Goal: Task Accomplishment & Management: Complete application form

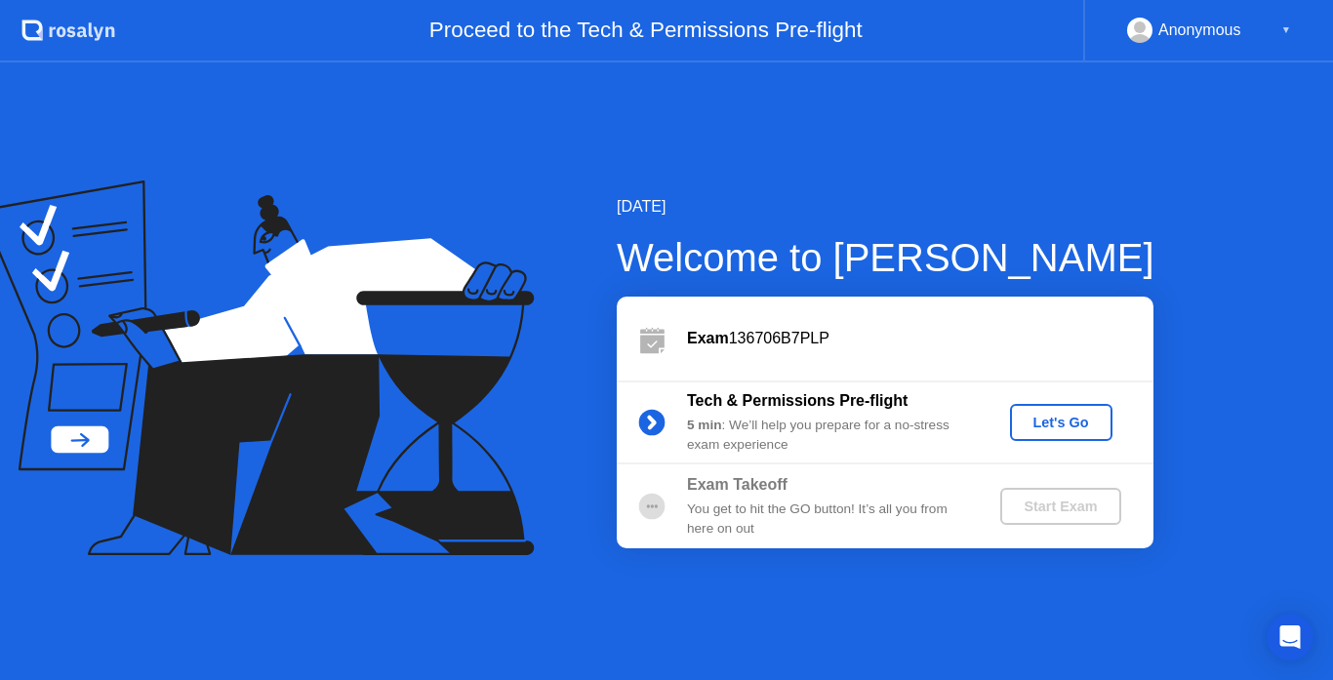
click at [1075, 430] on div "Let's Go" at bounding box center [1061, 423] width 87 height 16
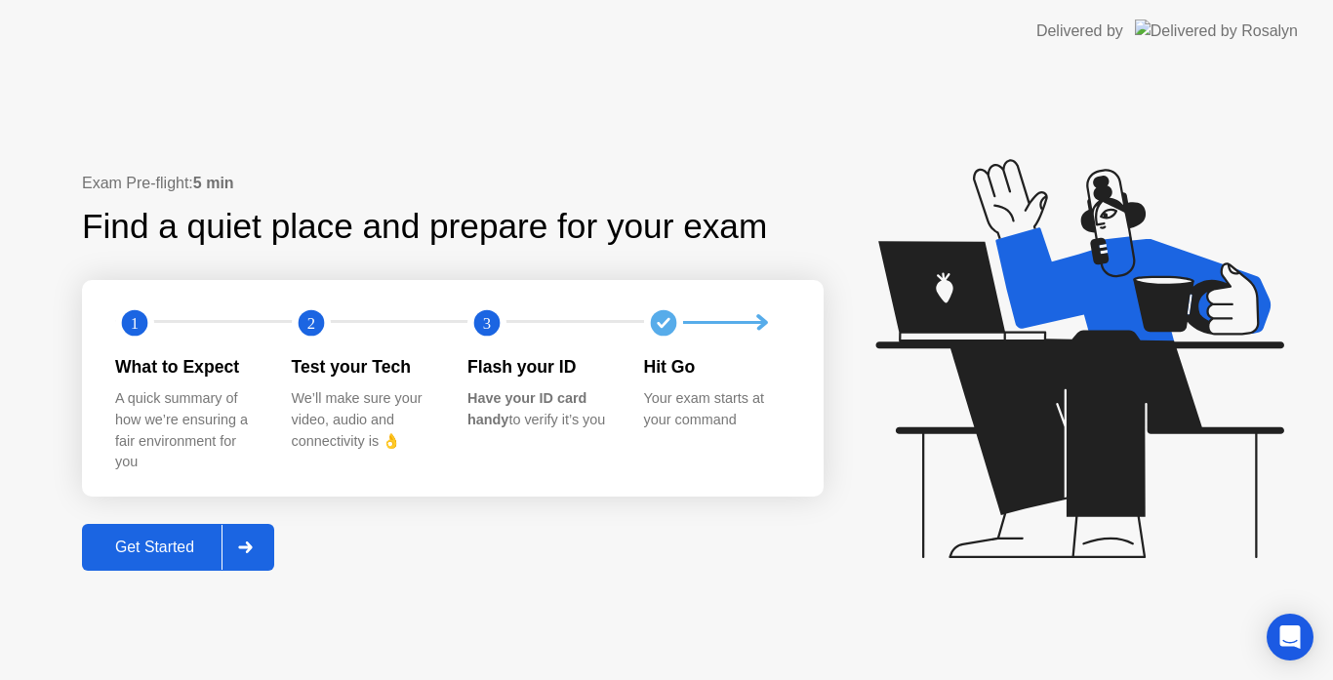
click at [249, 560] on div at bounding box center [244, 547] width 47 height 45
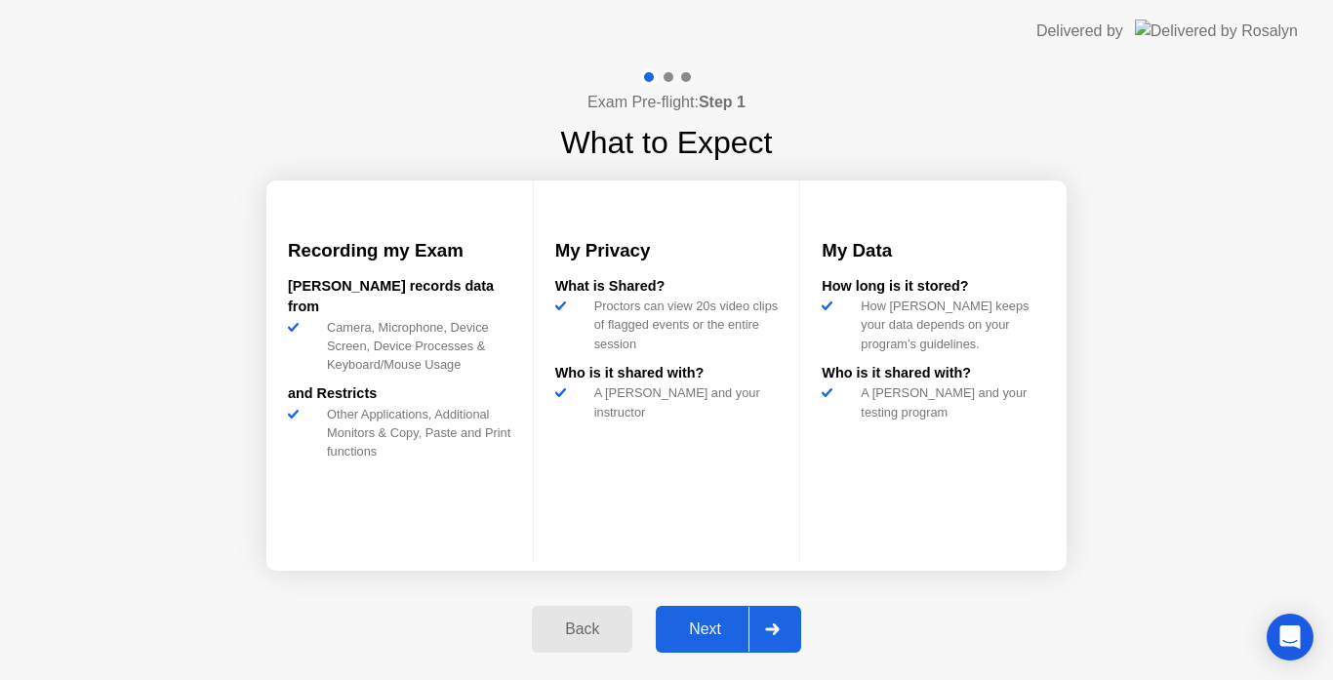
click at [695, 620] on div "Next" at bounding box center [704, 629] width 87 height 18
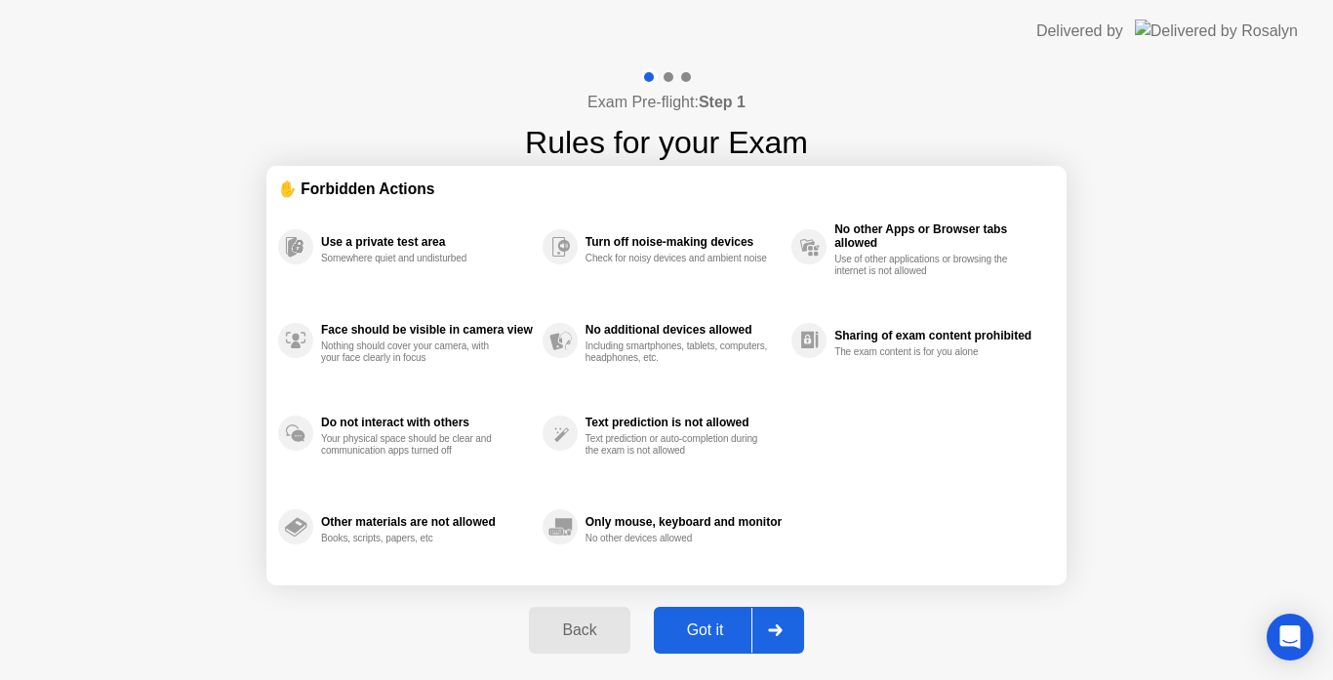
click at [701, 624] on div "Got it" at bounding box center [706, 630] width 92 height 18
select select "Available cameras"
select select "Available speakers"
select select "Available microphones"
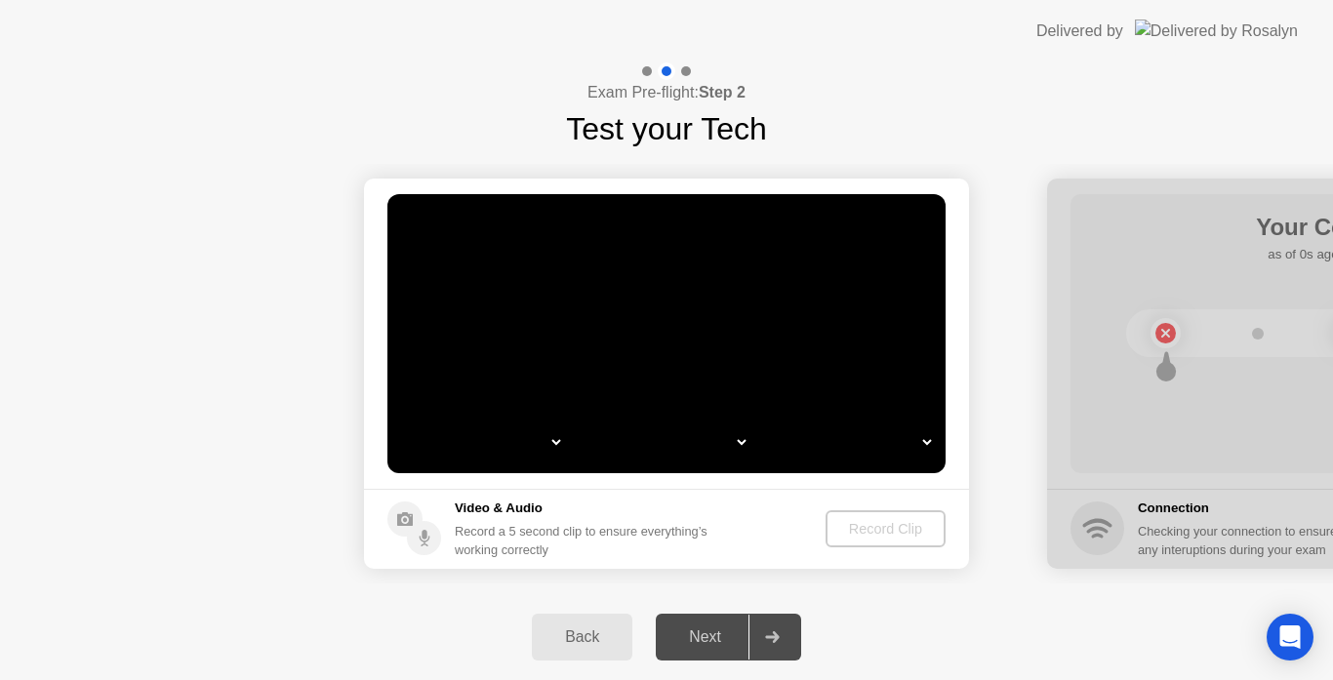
select select "*"
select select "**********"
select select "*******"
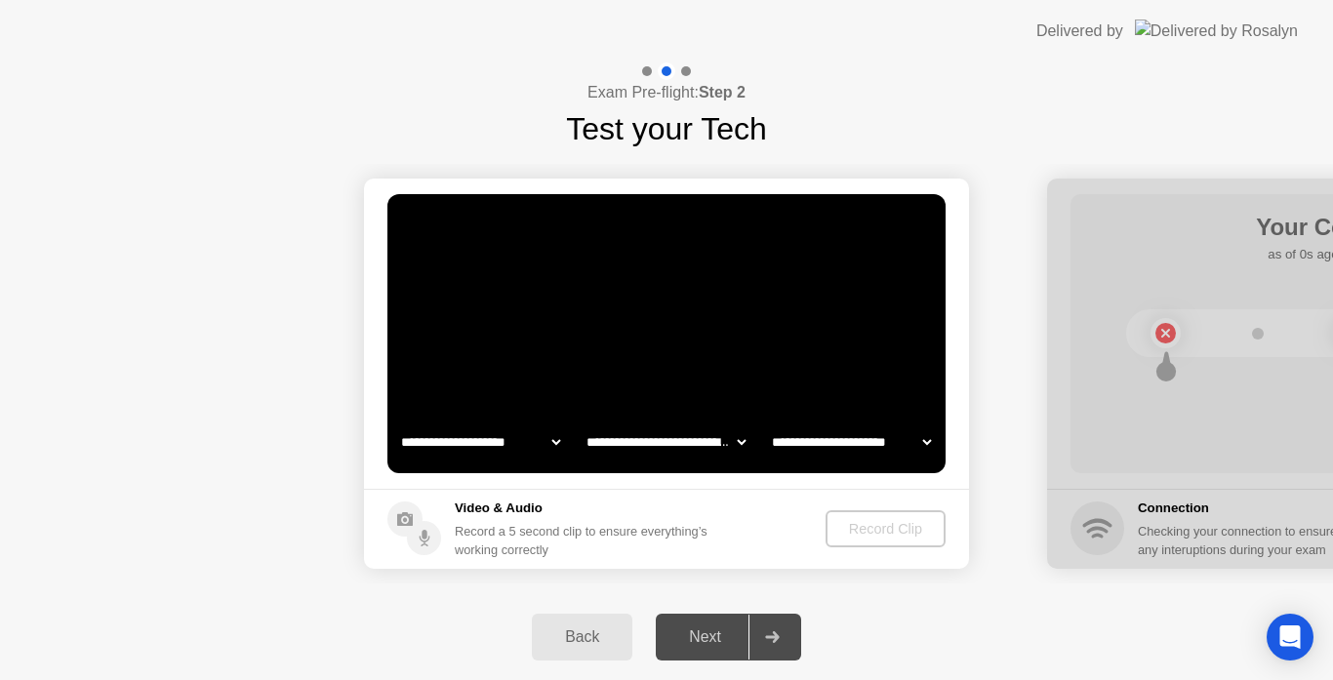
select select "*******"
click at [687, 334] on video at bounding box center [666, 333] width 558 height 279
drag, startPoint x: 482, startPoint y: 443, endPoint x: 552, endPoint y: 453, distance: 70.9
click at [482, 443] on select "**********" at bounding box center [480, 441] width 167 height 39
click at [397, 422] on select "**********" at bounding box center [480, 441] width 167 height 39
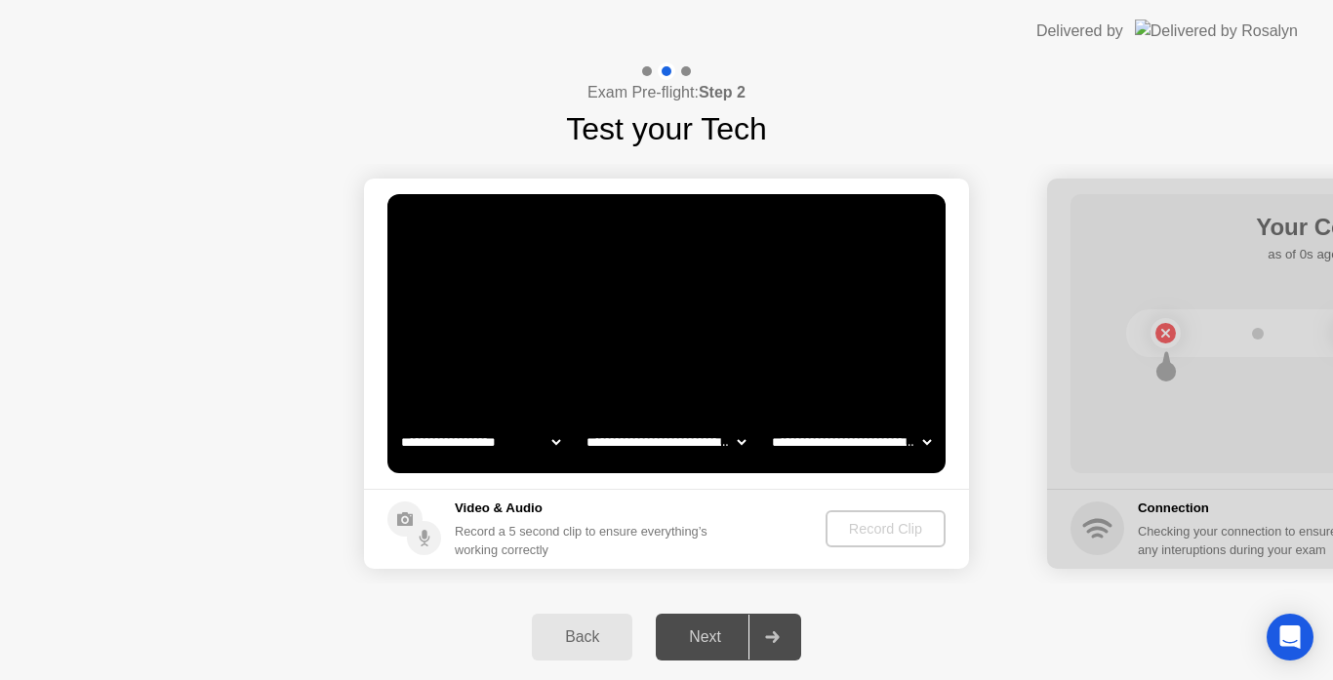
click at [530, 440] on select "**********" at bounding box center [480, 441] width 167 height 39
click at [552, 439] on select "**********" at bounding box center [480, 441] width 167 height 39
click at [511, 444] on select "**********" at bounding box center [480, 441] width 167 height 39
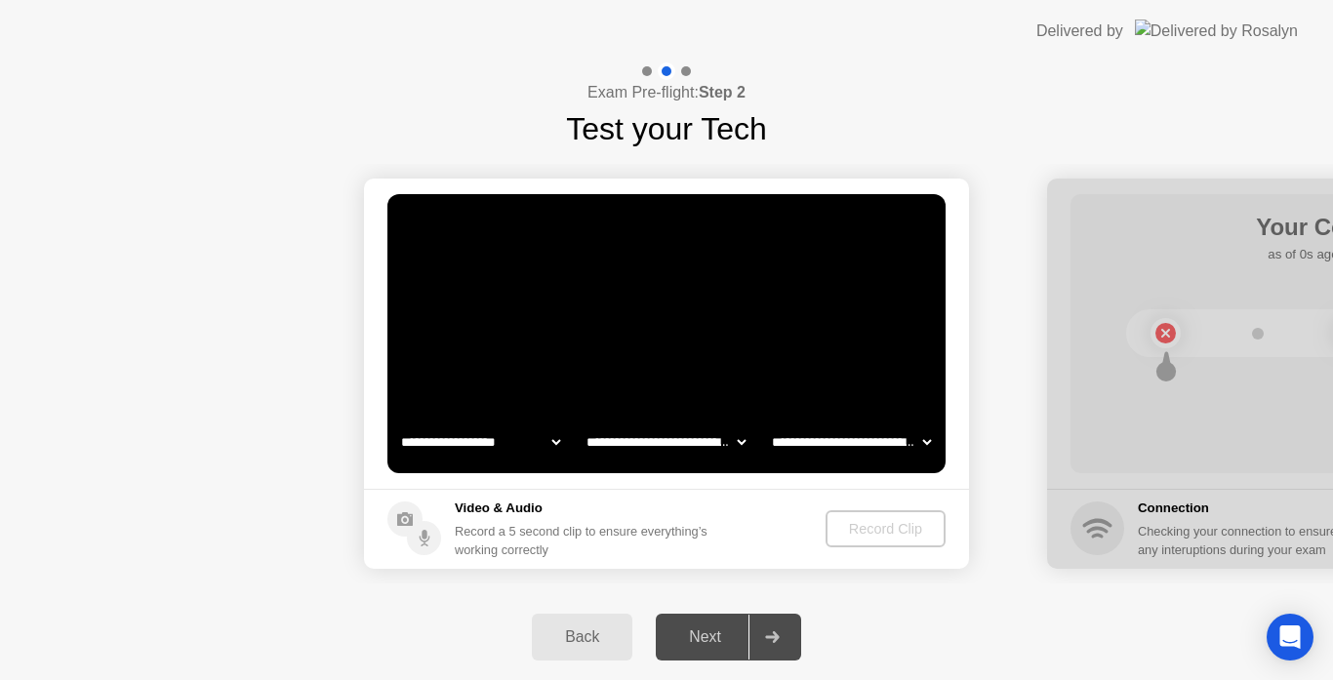
click at [511, 444] on select "**********" at bounding box center [480, 441] width 167 height 39
click at [683, 348] on video at bounding box center [666, 333] width 558 height 279
click at [614, 368] on video at bounding box center [666, 333] width 558 height 279
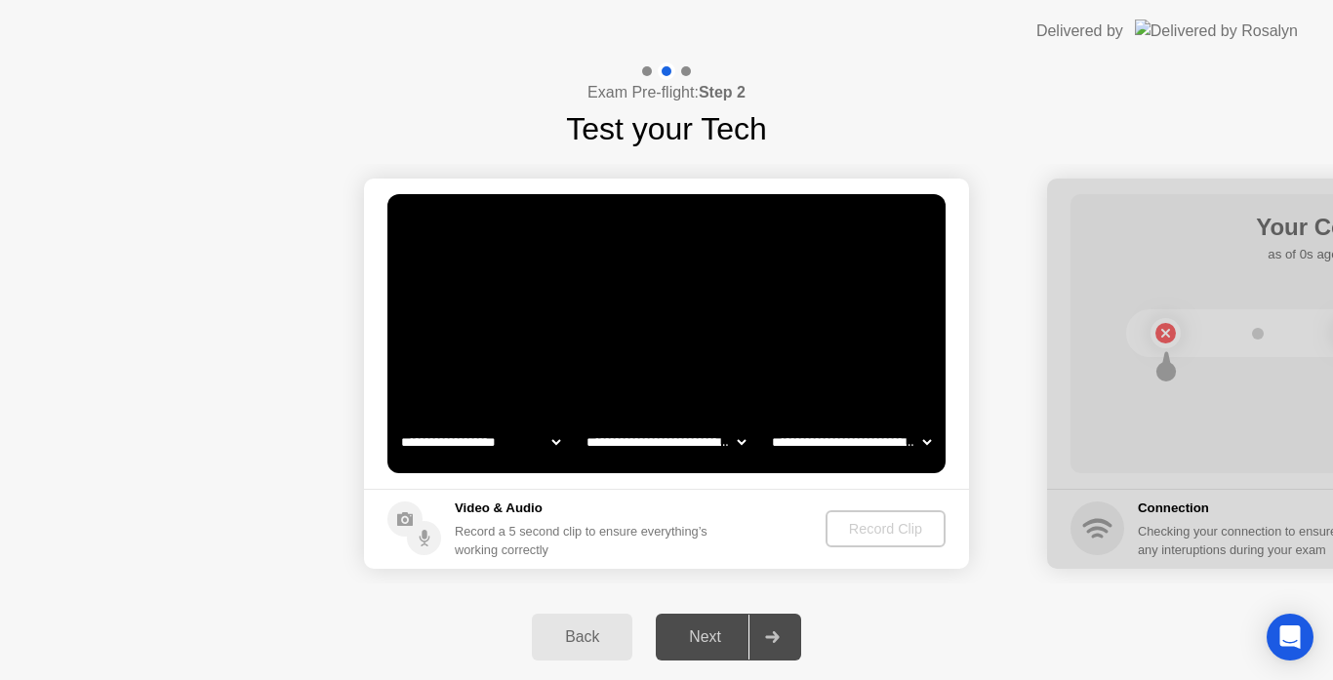
click at [602, 372] on video at bounding box center [666, 333] width 558 height 279
click at [558, 440] on select "**********" at bounding box center [480, 441] width 167 height 39
click at [552, 439] on select "**********" at bounding box center [480, 441] width 167 height 39
click at [553, 439] on select "**********" at bounding box center [480, 441] width 167 height 39
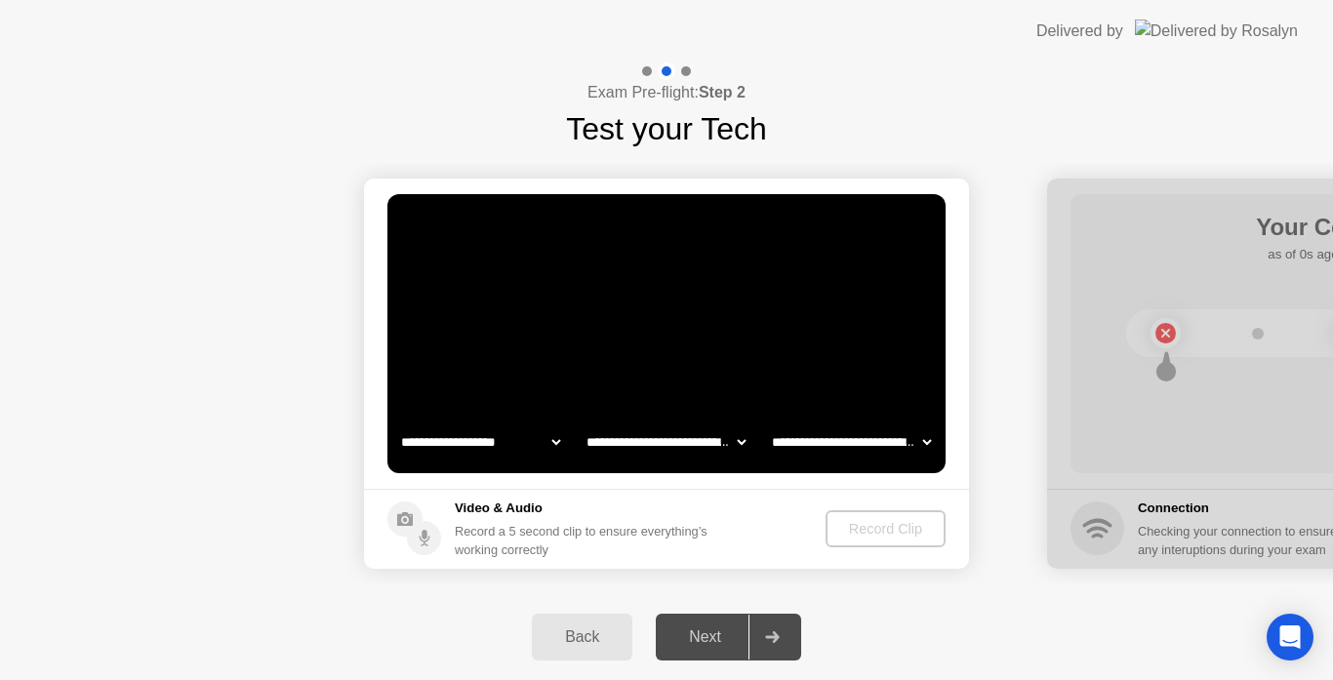
click at [685, 633] on div "Next" at bounding box center [704, 637] width 87 height 18
click at [686, 633] on div "Next" at bounding box center [704, 637] width 87 height 18
click at [623, 363] on video at bounding box center [666, 333] width 558 height 279
click at [735, 634] on div "Next" at bounding box center [704, 637] width 87 height 18
click at [547, 439] on select "**********" at bounding box center [480, 441] width 167 height 39
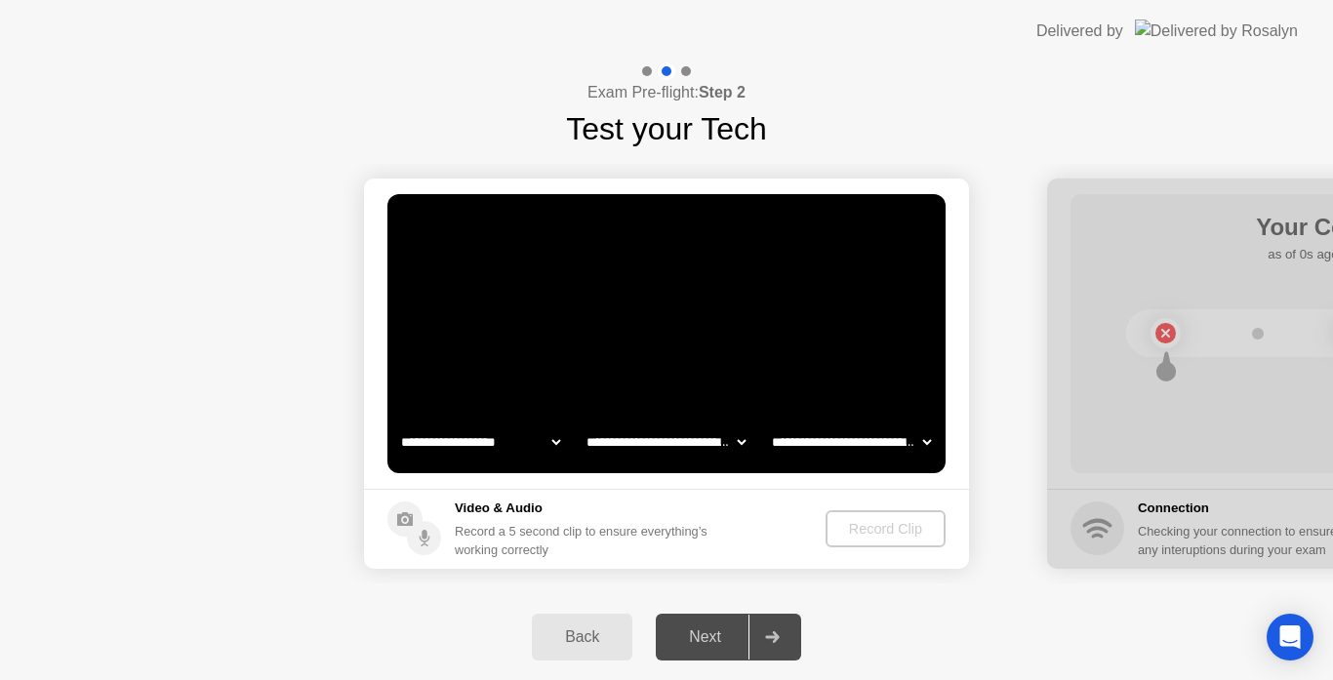
select select "**********"
click at [397, 422] on select "**********" at bounding box center [480, 441] width 167 height 39
click at [661, 367] on video at bounding box center [666, 333] width 558 height 279
click at [880, 537] on div "Record Clip" at bounding box center [886, 529] width 104 height 16
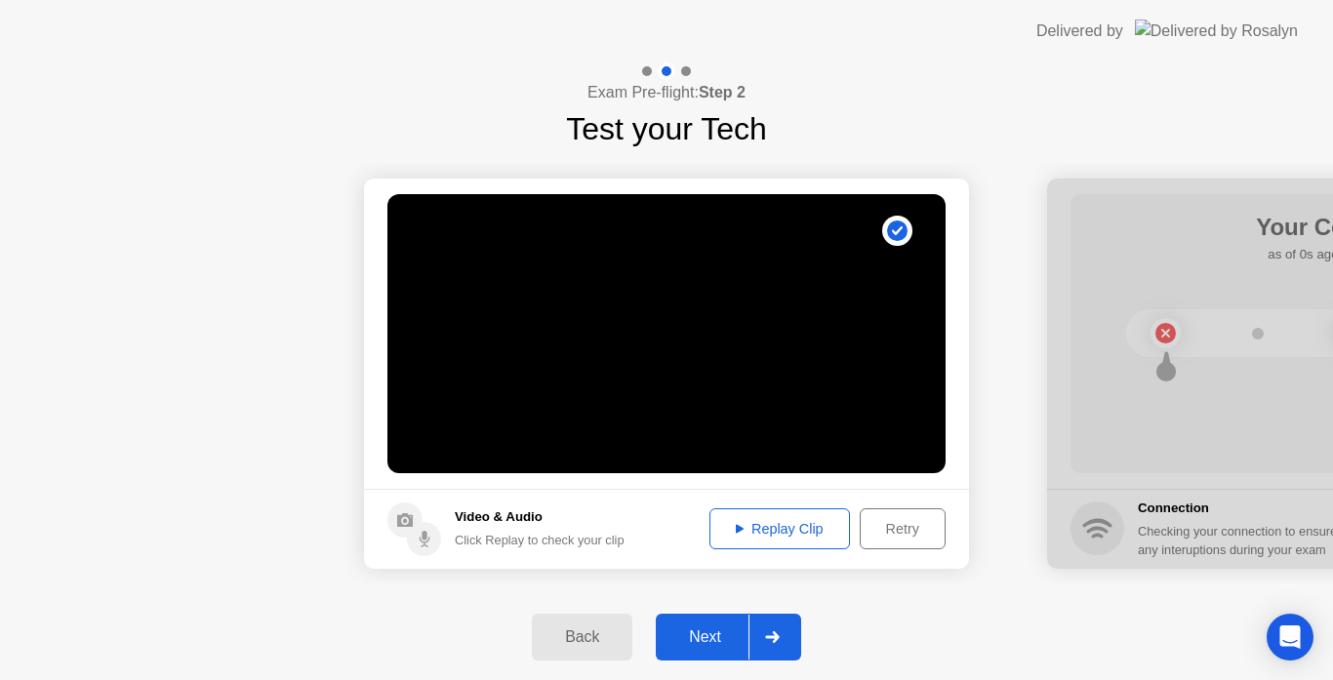
click at [729, 639] on div "Next" at bounding box center [704, 637] width 87 height 18
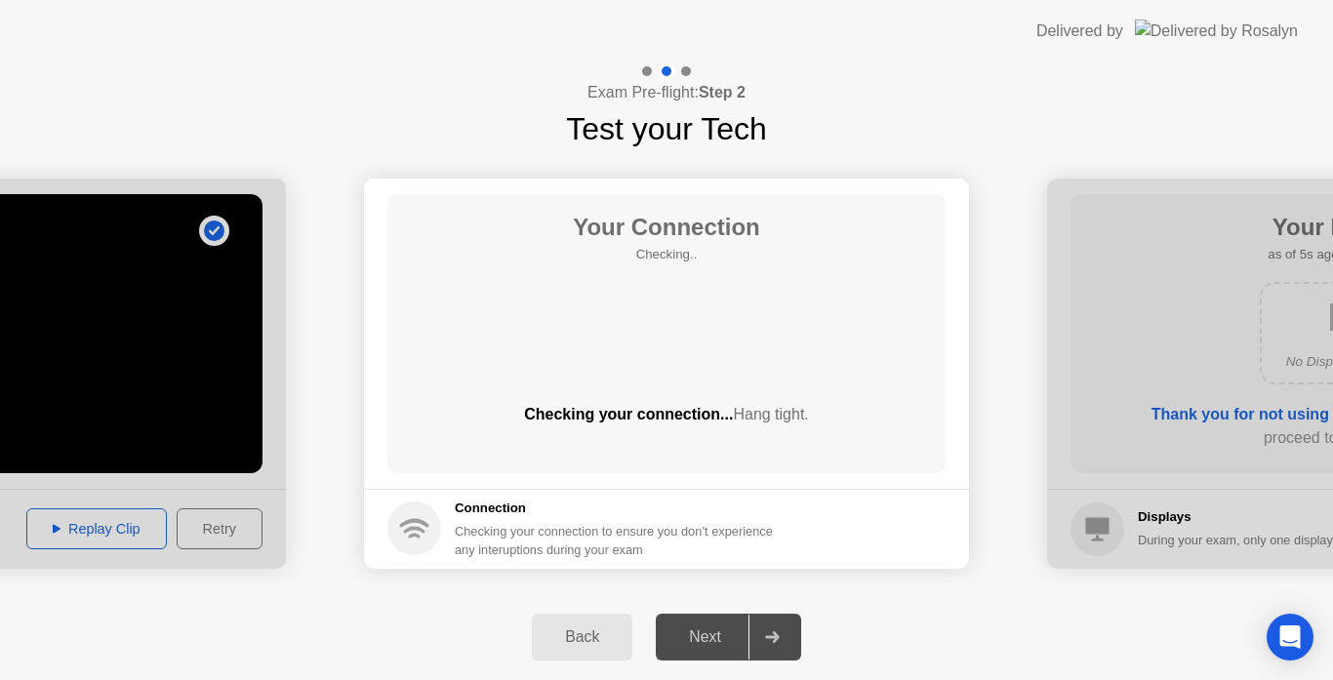
click at [436, 526] on circle at bounding box center [414, 528] width 54 height 54
click at [678, 385] on div "Your Connection Checking.. Checking your connection... Hang tight." at bounding box center [666, 333] width 558 height 279
click at [736, 420] on span "Hang tight." at bounding box center [770, 414] width 75 height 17
click at [717, 635] on div "Next" at bounding box center [704, 637] width 87 height 18
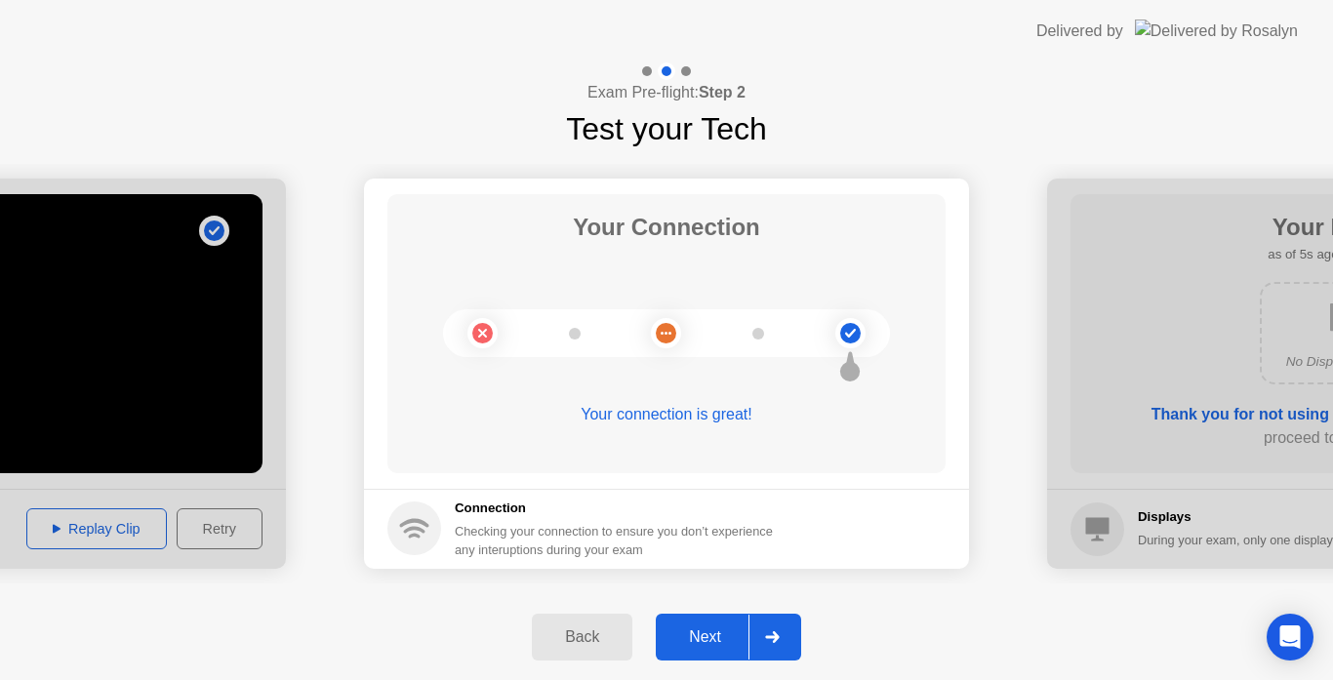
click at [716, 638] on div "Next" at bounding box center [704, 637] width 87 height 18
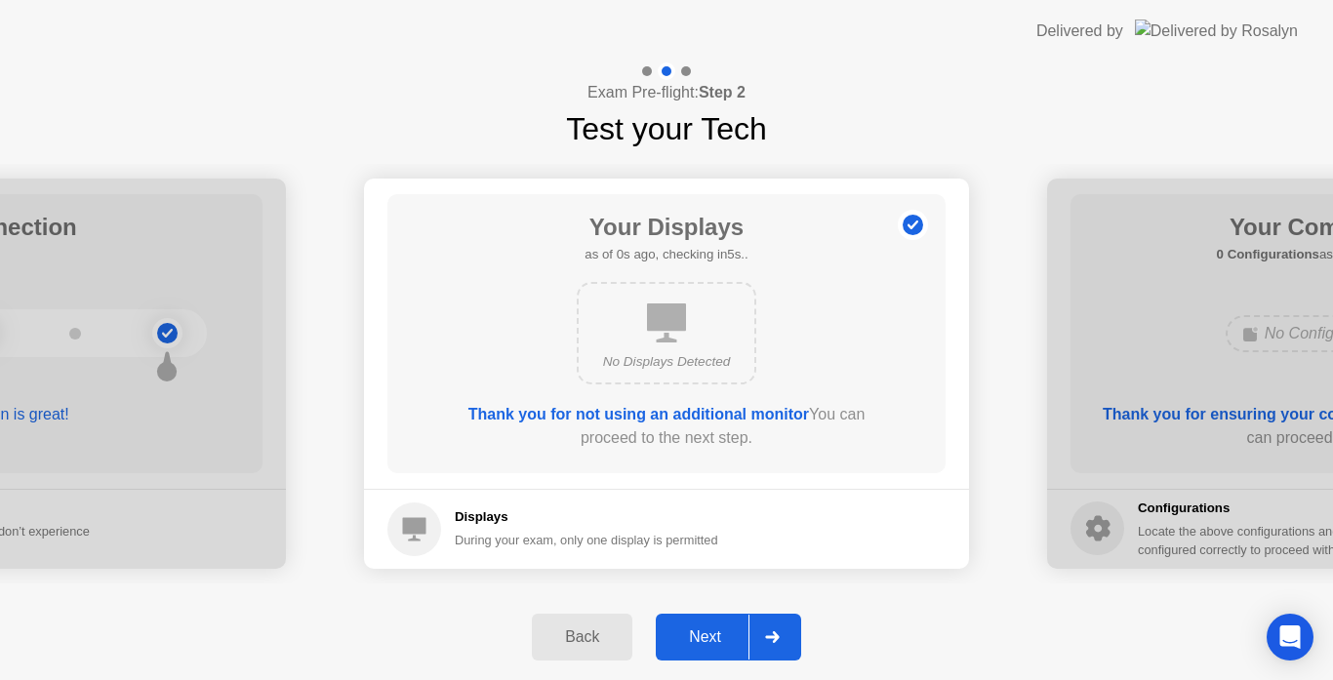
click at [710, 638] on div "Next" at bounding box center [704, 637] width 87 height 18
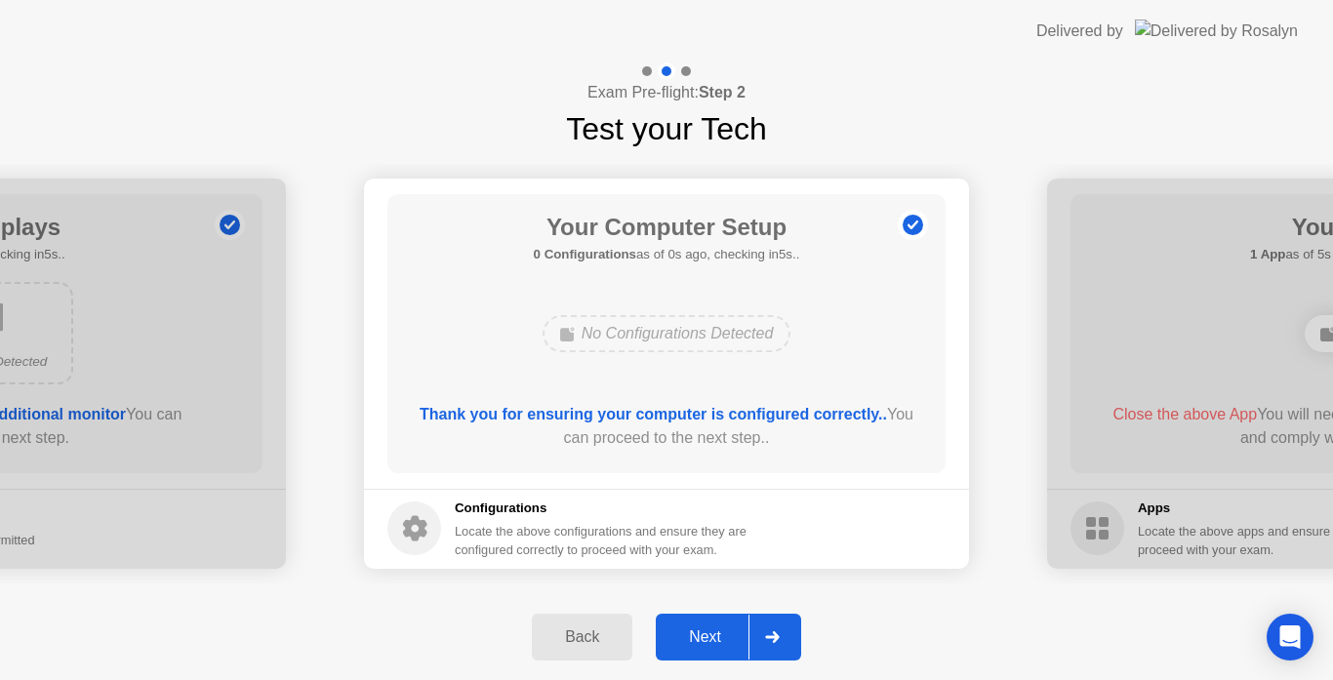
click at [718, 634] on div "Next" at bounding box center [704, 637] width 87 height 18
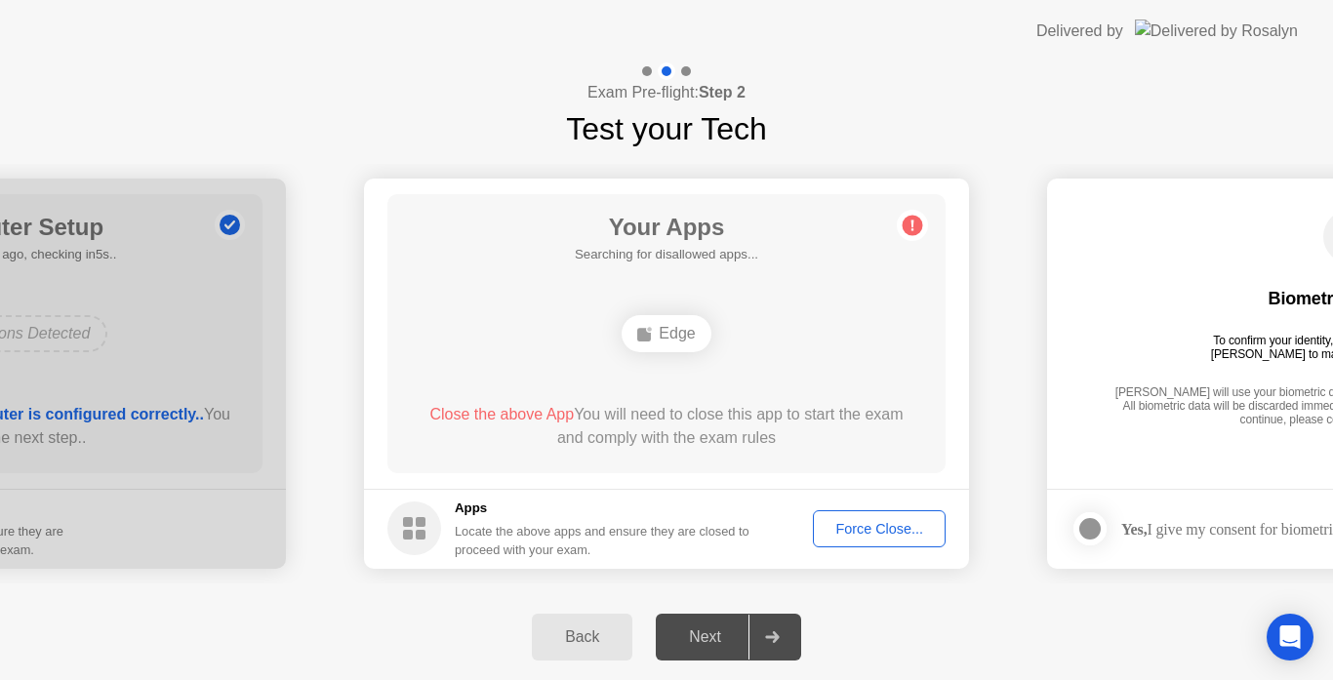
click at [653, 334] on icon at bounding box center [645, 334] width 16 height 16
click at [620, 341] on div "WhatsApp" at bounding box center [609, 333] width 125 height 37
click at [630, 335] on div "WhatsApp" at bounding box center [609, 333] width 125 height 37
click at [752, 634] on div at bounding box center [771, 637] width 47 height 45
click at [736, 638] on div "Next" at bounding box center [704, 637] width 87 height 18
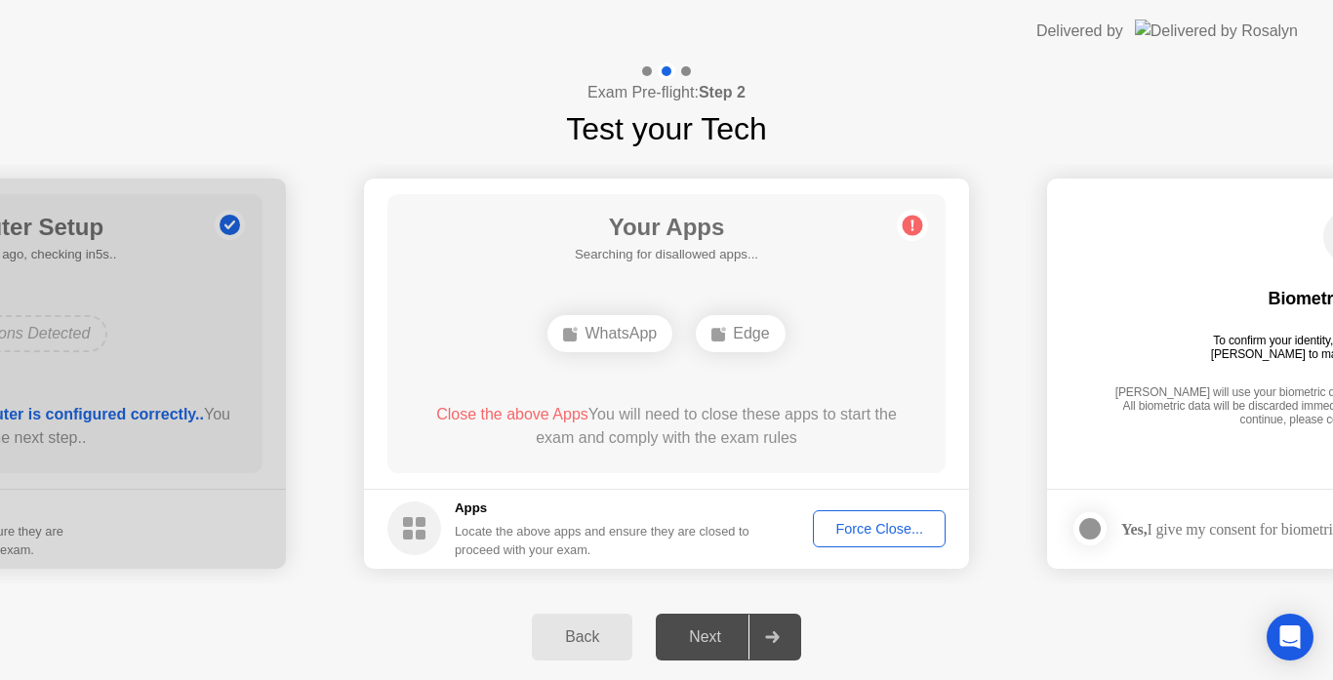
click at [841, 527] on div "Force Close..." at bounding box center [879, 529] width 119 height 16
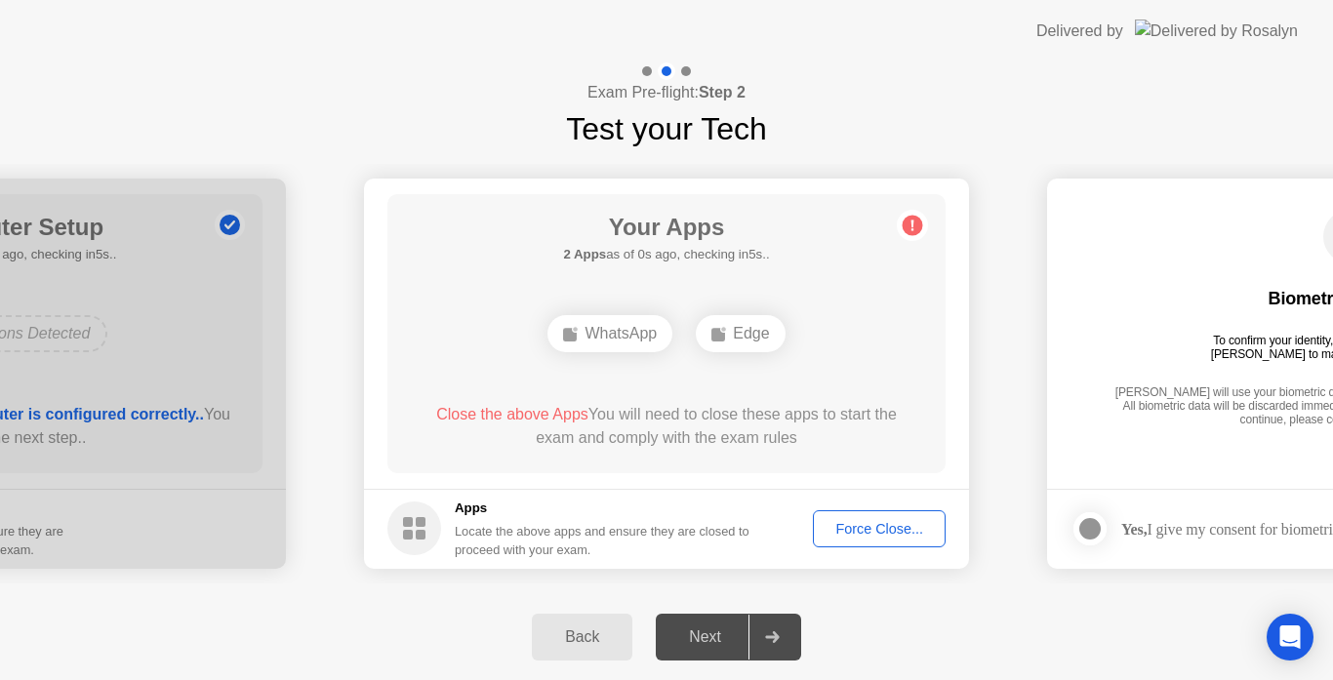
drag, startPoint x: 719, startPoint y: 641, endPoint x: 721, endPoint y: 631, distance: 9.9
click at [719, 639] on div "Next" at bounding box center [704, 637] width 87 height 18
click at [848, 528] on div "Force Close..." at bounding box center [879, 529] width 119 height 16
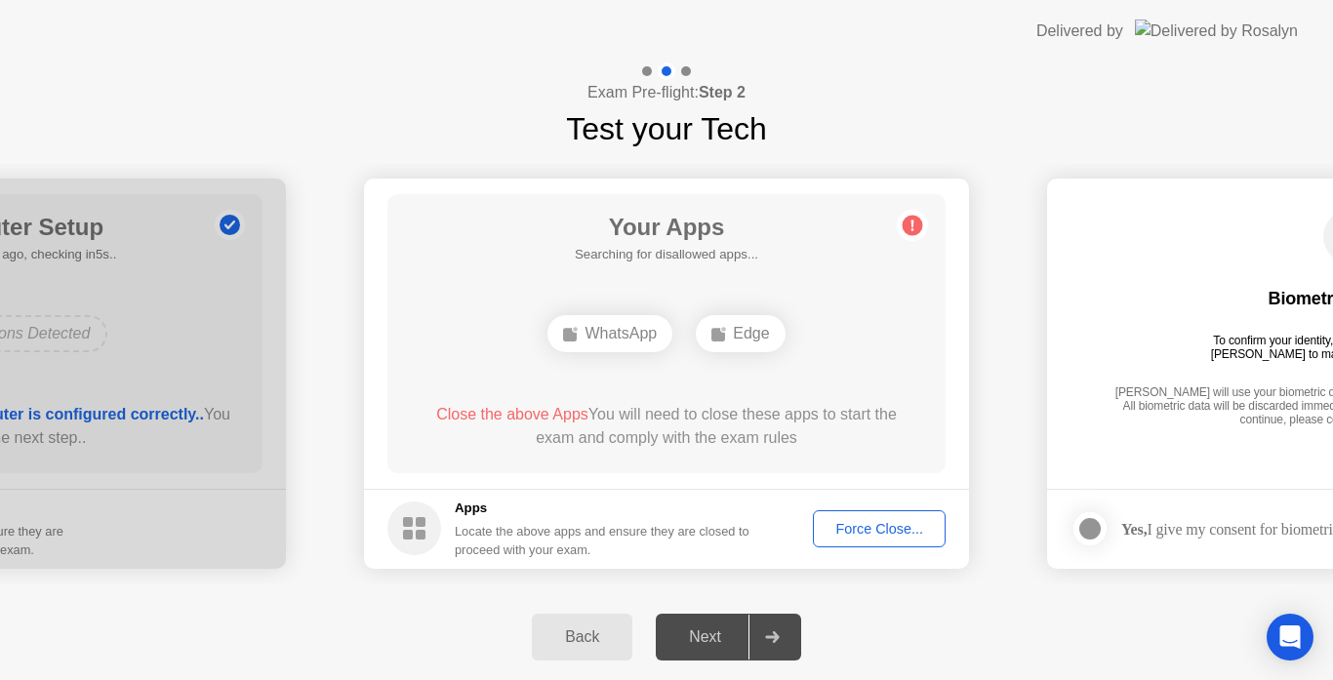
click at [407, 527] on rect at bounding box center [408, 522] width 10 height 10
click at [779, 638] on icon at bounding box center [772, 637] width 14 height 12
click at [856, 529] on div "Force Close..." at bounding box center [879, 529] width 119 height 16
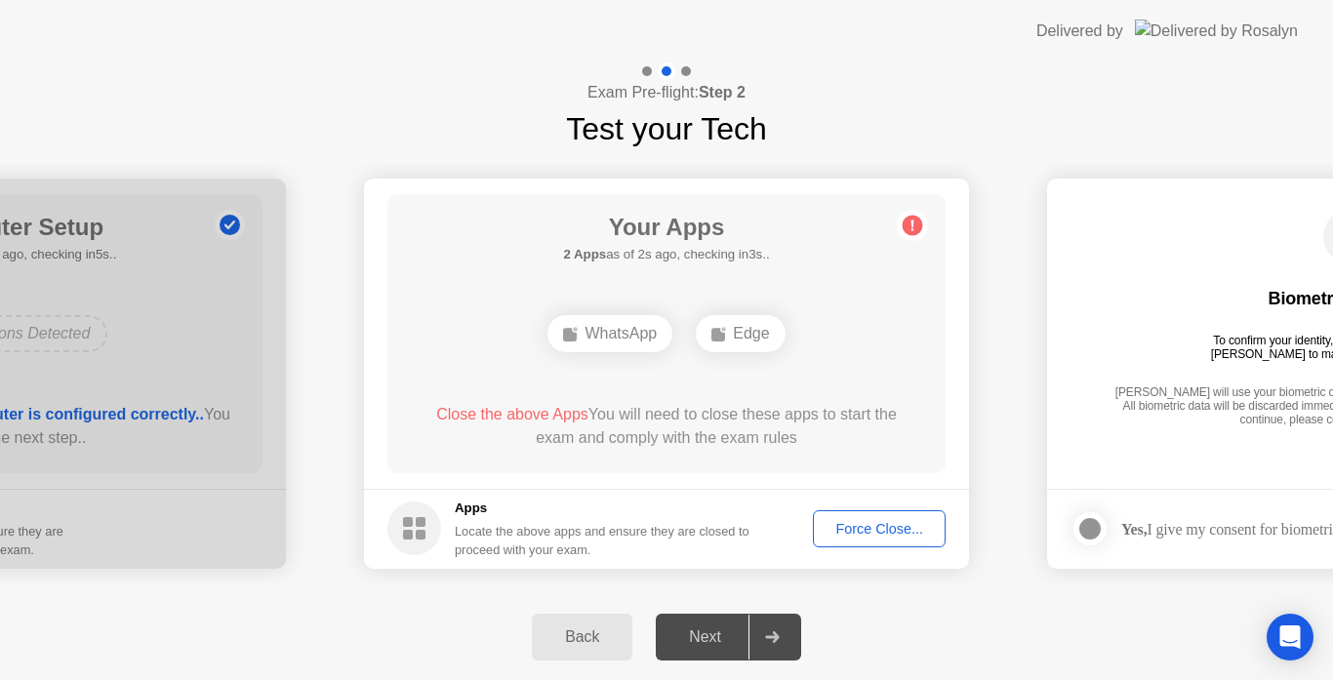
click at [876, 526] on div "Force Close..." at bounding box center [879, 529] width 119 height 16
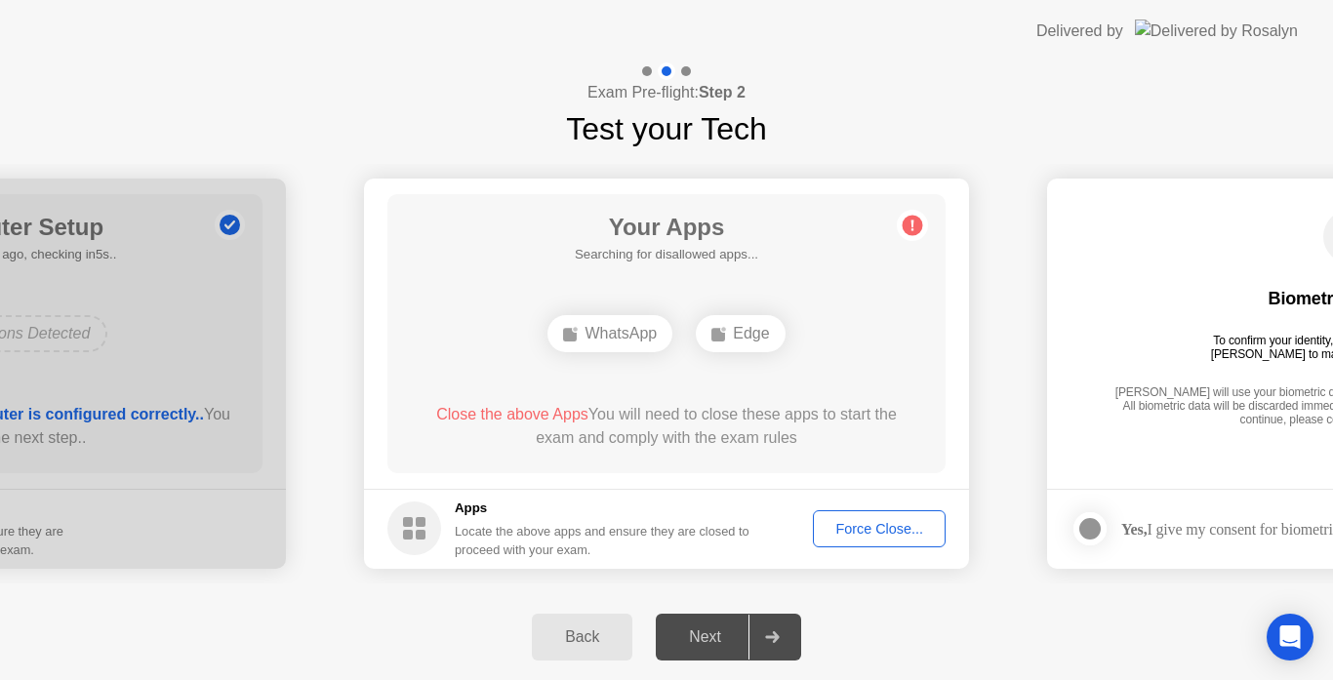
click at [847, 529] on div "Force Close..." at bounding box center [879, 529] width 119 height 16
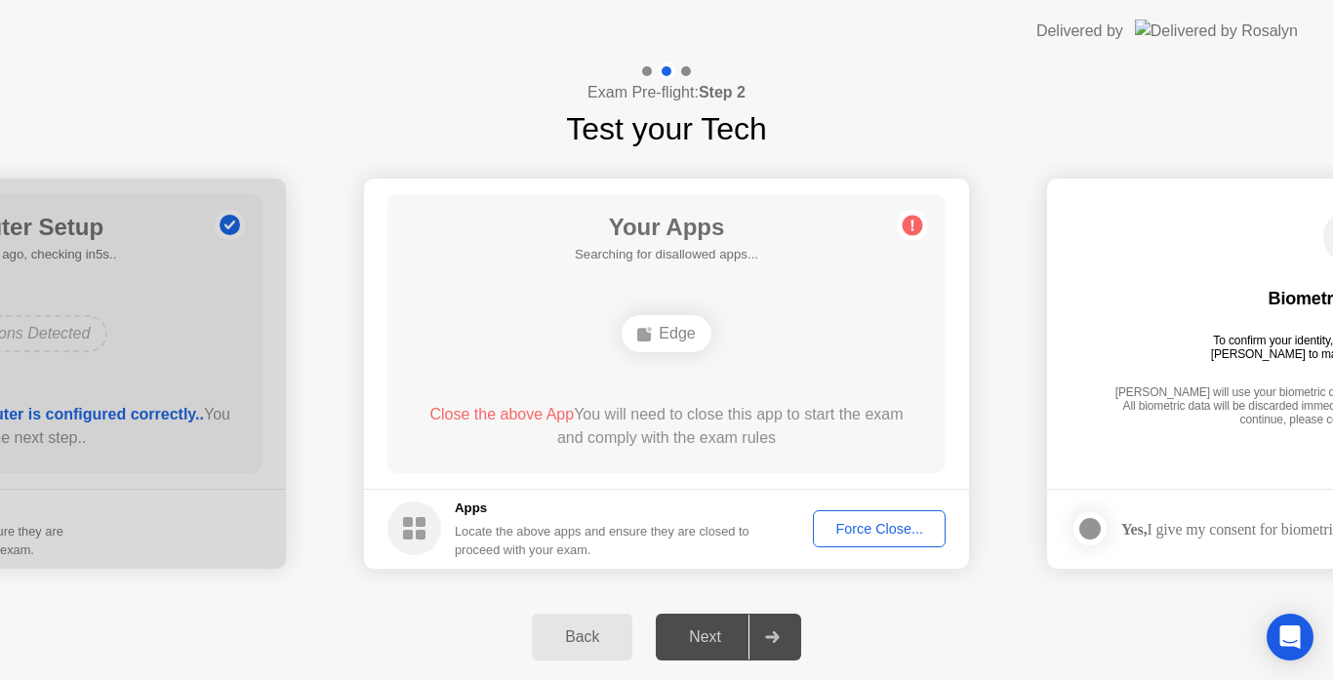
click at [899, 527] on div "Force Close..." at bounding box center [879, 529] width 119 height 16
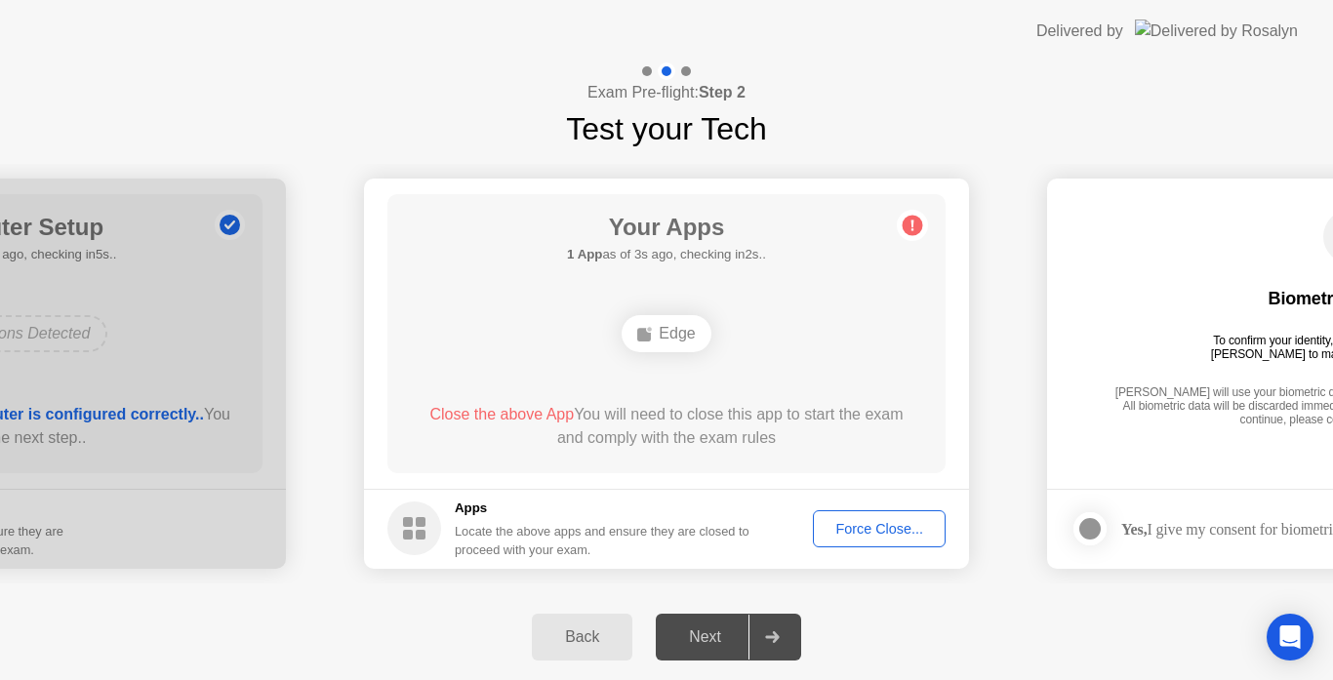
click at [872, 523] on div "Force Close..." at bounding box center [879, 529] width 119 height 16
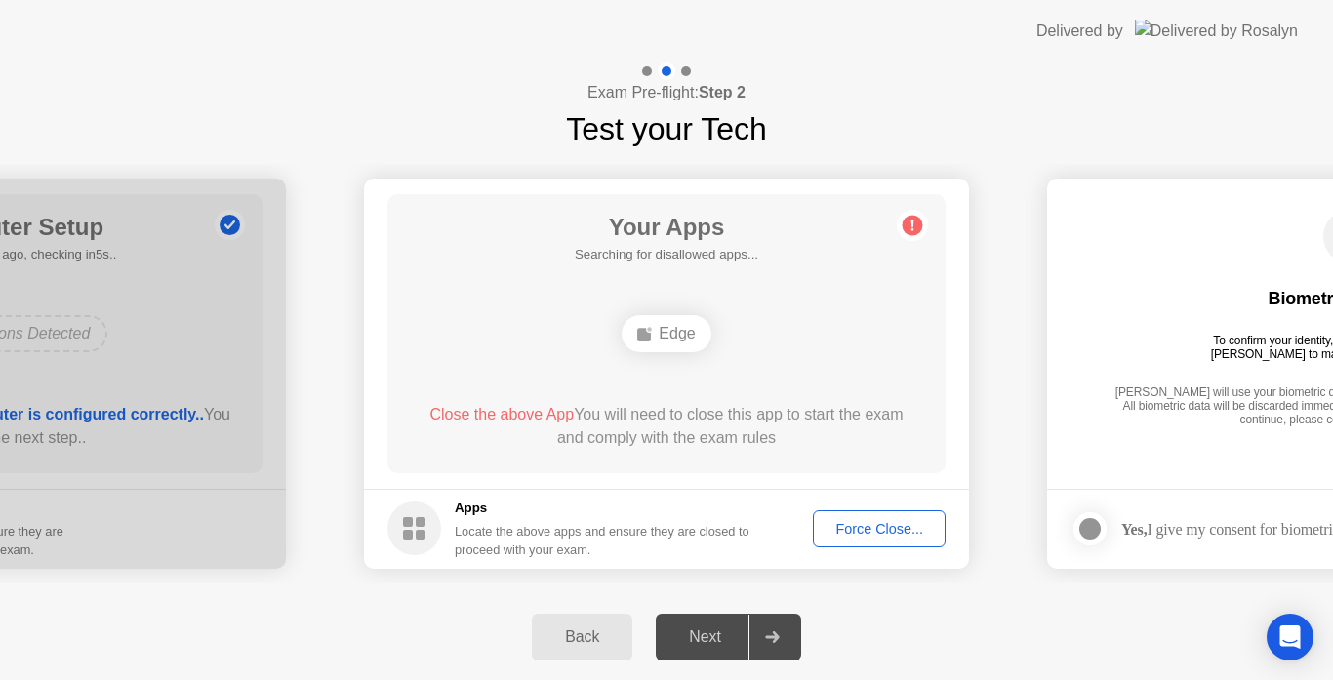
click at [885, 533] on div "Force Close..." at bounding box center [879, 529] width 119 height 16
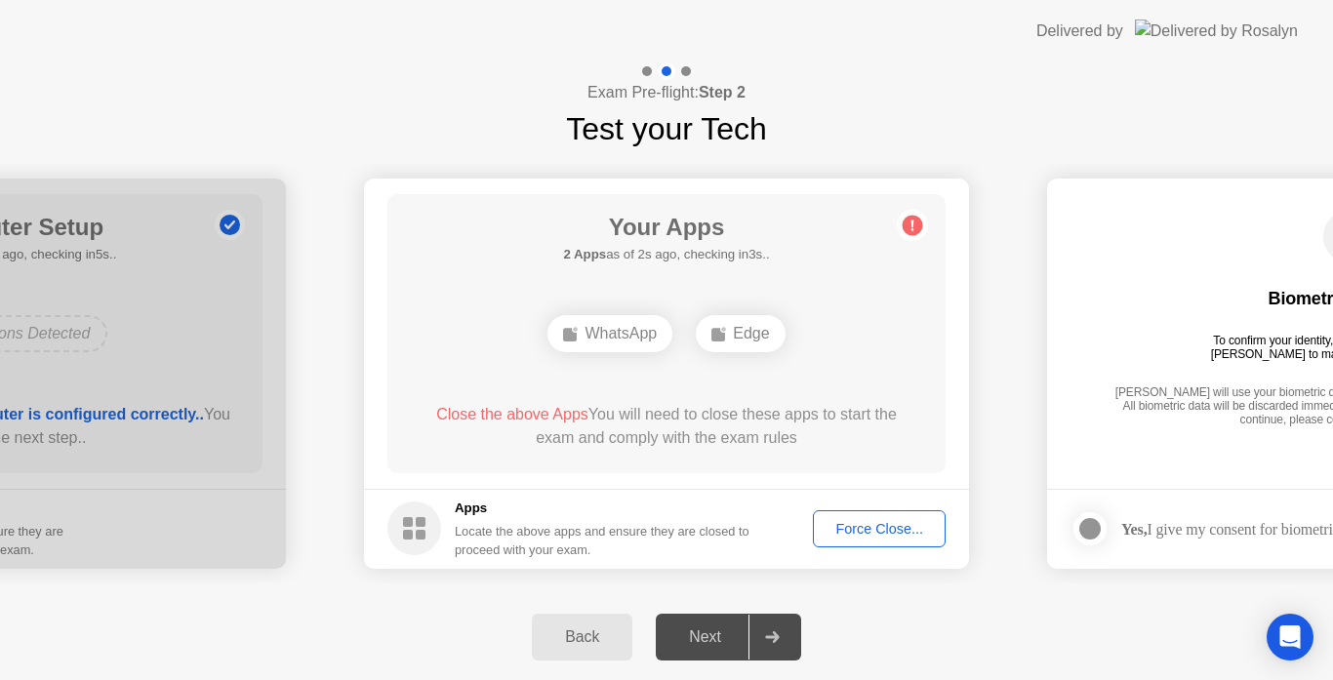
click at [872, 537] on div "Force Close..." at bounding box center [879, 529] width 119 height 16
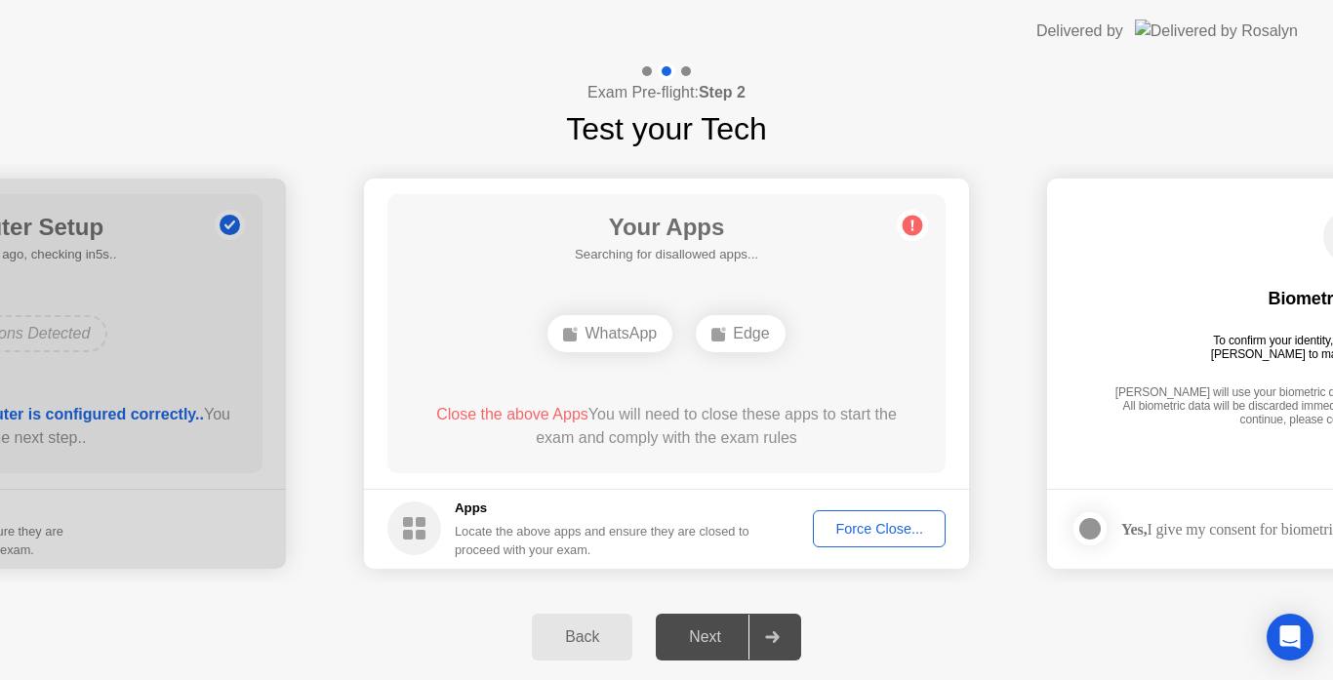
click at [724, 640] on div "Next" at bounding box center [704, 637] width 87 height 18
click at [857, 534] on div "Force Close..." at bounding box center [879, 529] width 119 height 16
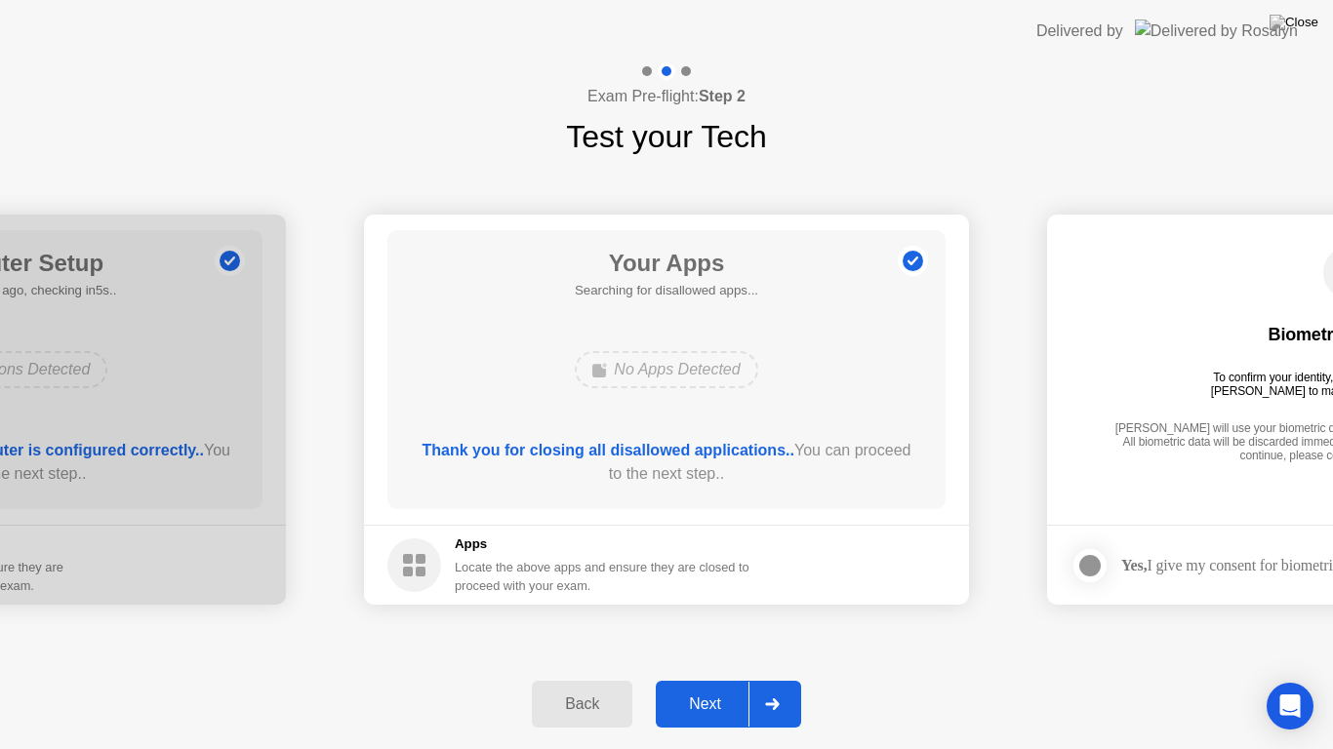
click at [700, 679] on div "Next" at bounding box center [704, 705] width 87 height 18
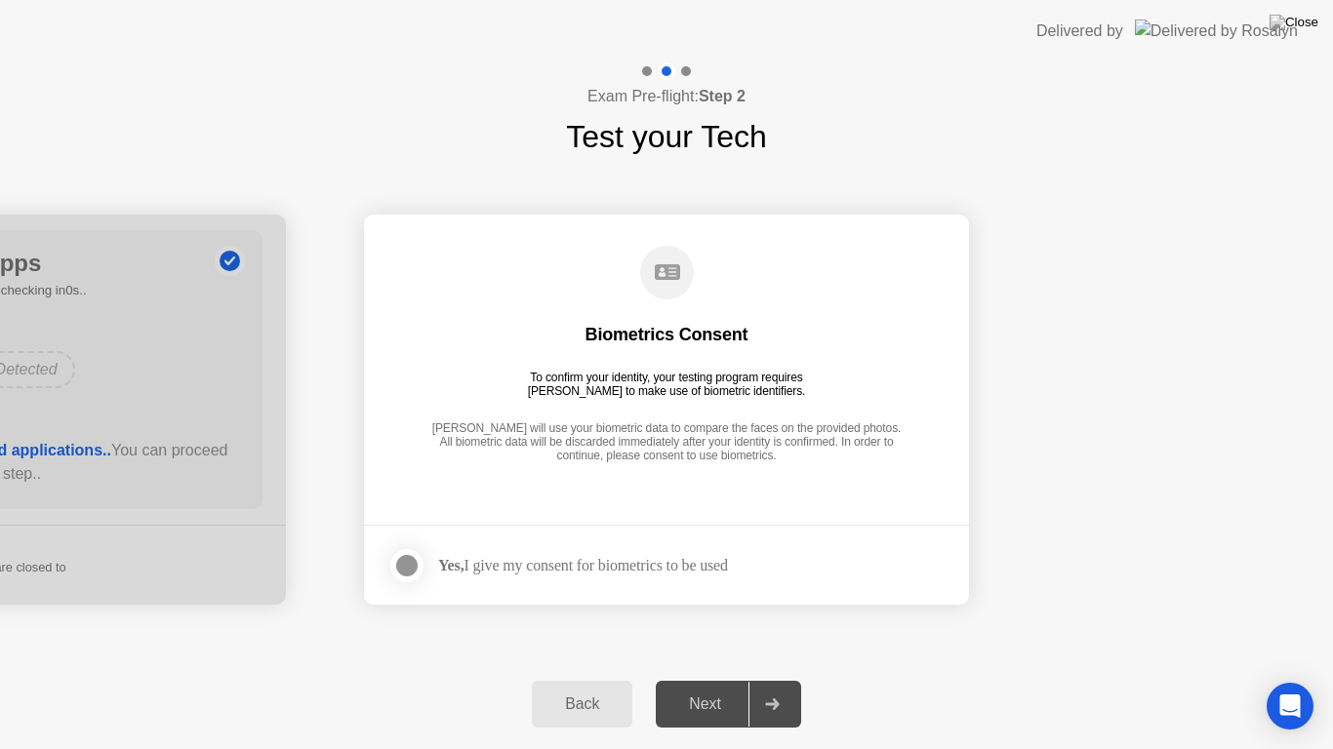
click at [610, 387] on div "To confirm your identity, your testing program requires [PERSON_NAME] to make u…" at bounding box center [667, 384] width 294 height 27
click at [474, 569] on div "Yes, I give my consent for biometrics to be used" at bounding box center [583, 565] width 290 height 19
click at [400, 561] on div at bounding box center [406, 565] width 23 height 23
click at [709, 679] on div "Next" at bounding box center [704, 705] width 87 height 18
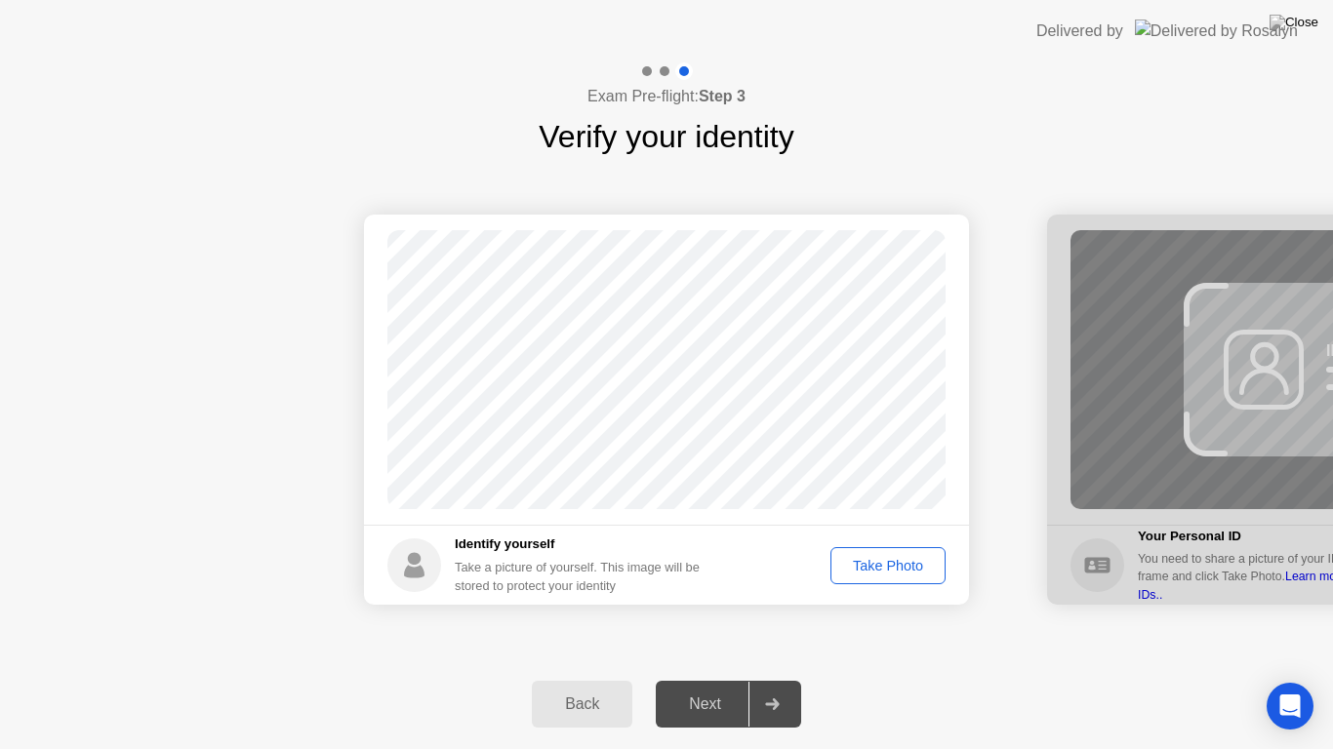
click at [867, 569] on div "Take Photo" at bounding box center [887, 566] width 101 height 16
click at [907, 572] on div "Retake" at bounding box center [900, 566] width 76 height 16
click at [907, 572] on div "Take Photo" at bounding box center [887, 566] width 101 height 16
click at [736, 679] on div "Next" at bounding box center [704, 705] width 87 height 18
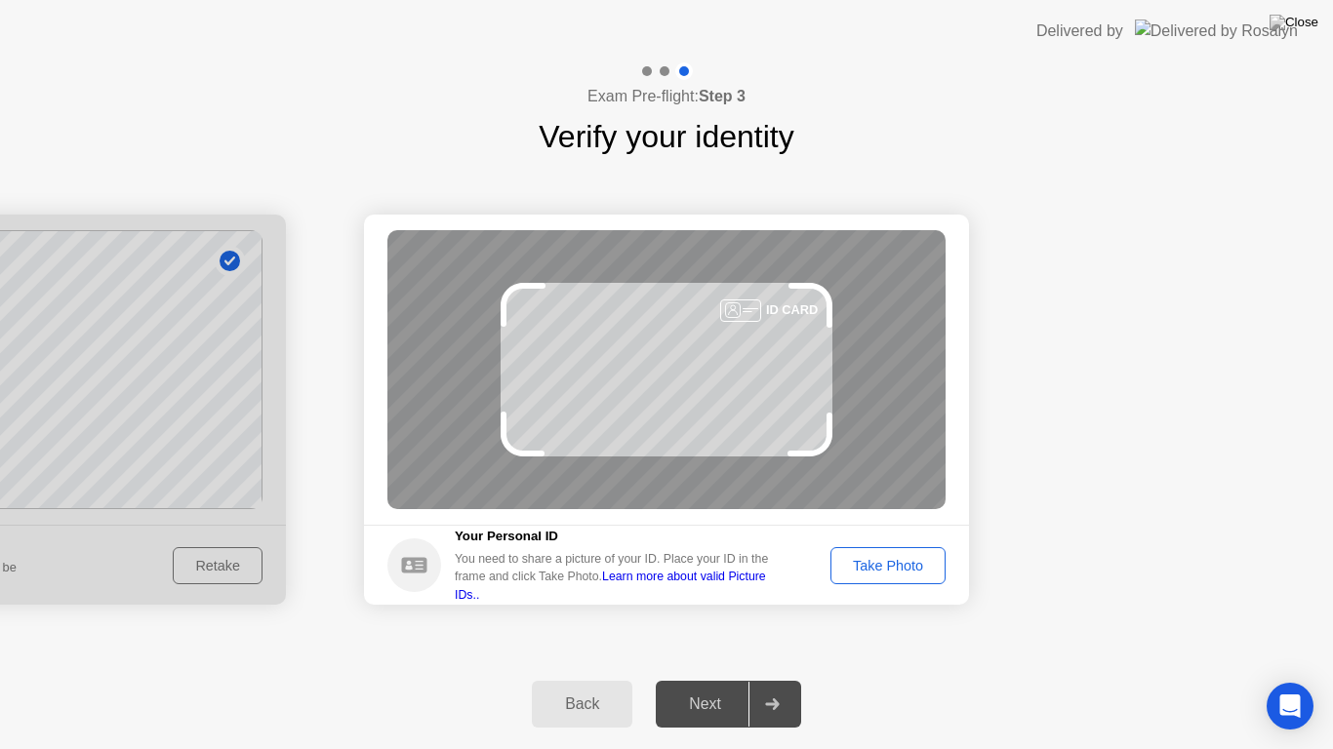
click at [891, 580] on button "Take Photo" at bounding box center [887, 565] width 115 height 37
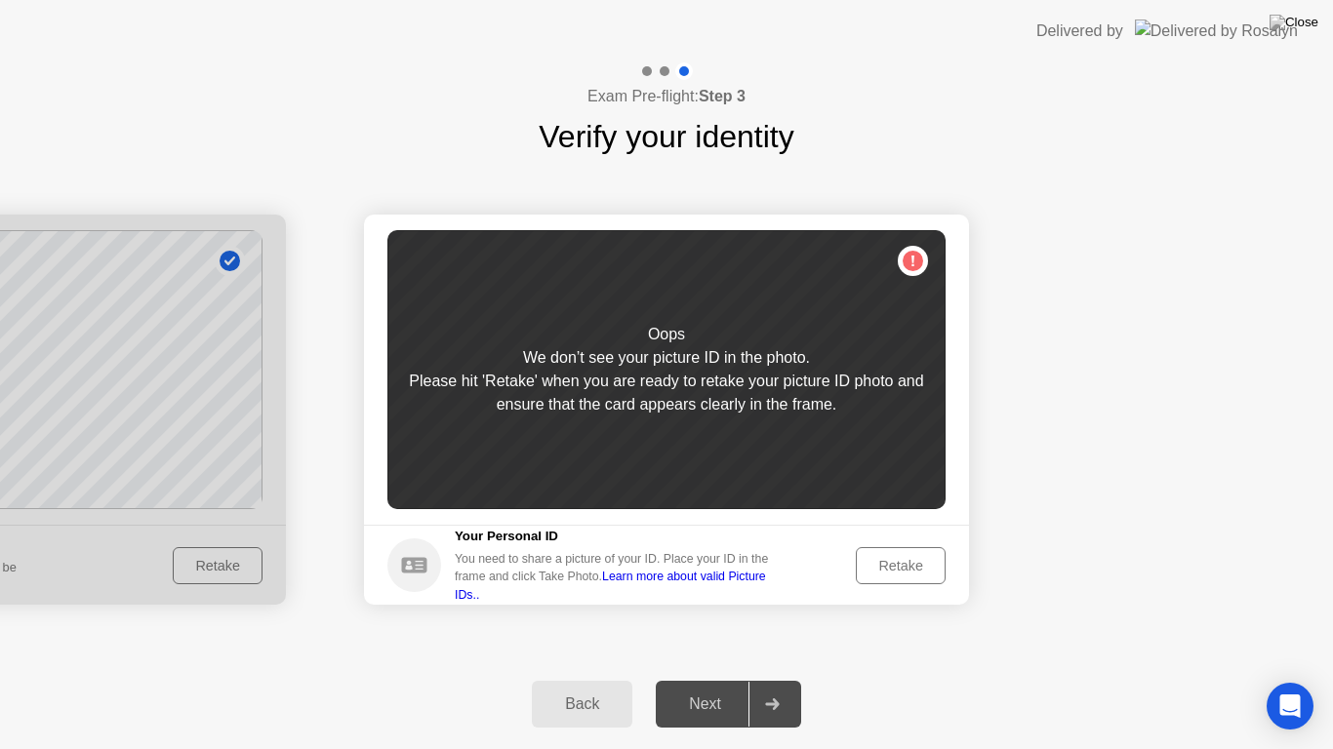
click at [909, 570] on div "Retake" at bounding box center [900, 566] width 76 height 16
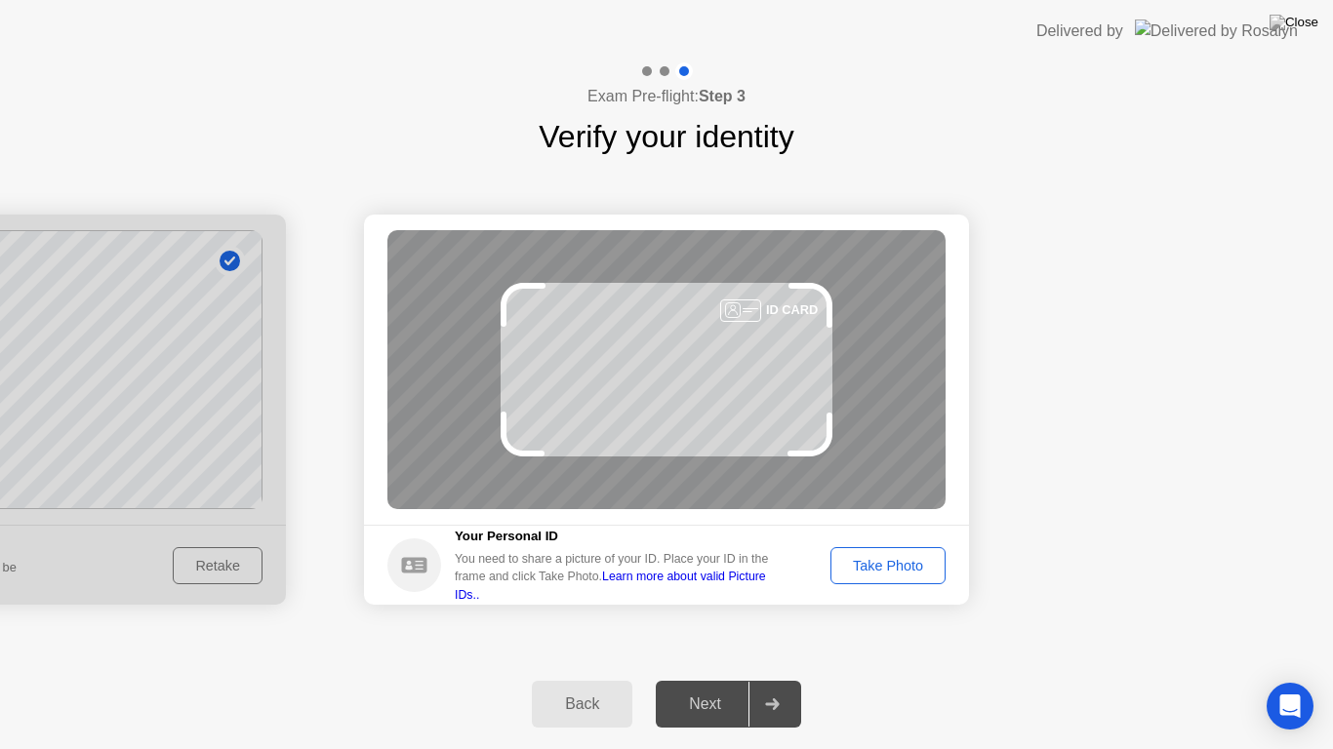
click at [908, 568] on div "Take Photo" at bounding box center [887, 566] width 101 height 16
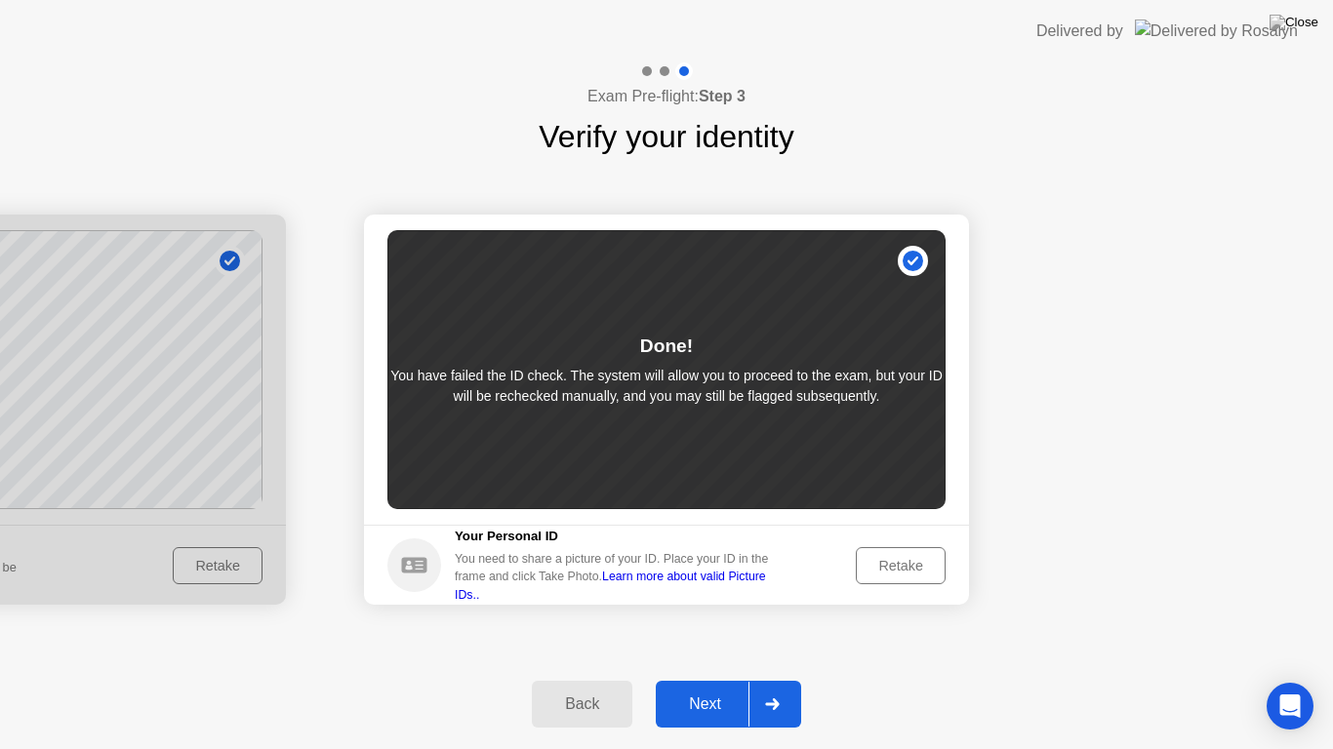
click at [707, 679] on button "Next" at bounding box center [728, 704] width 145 height 47
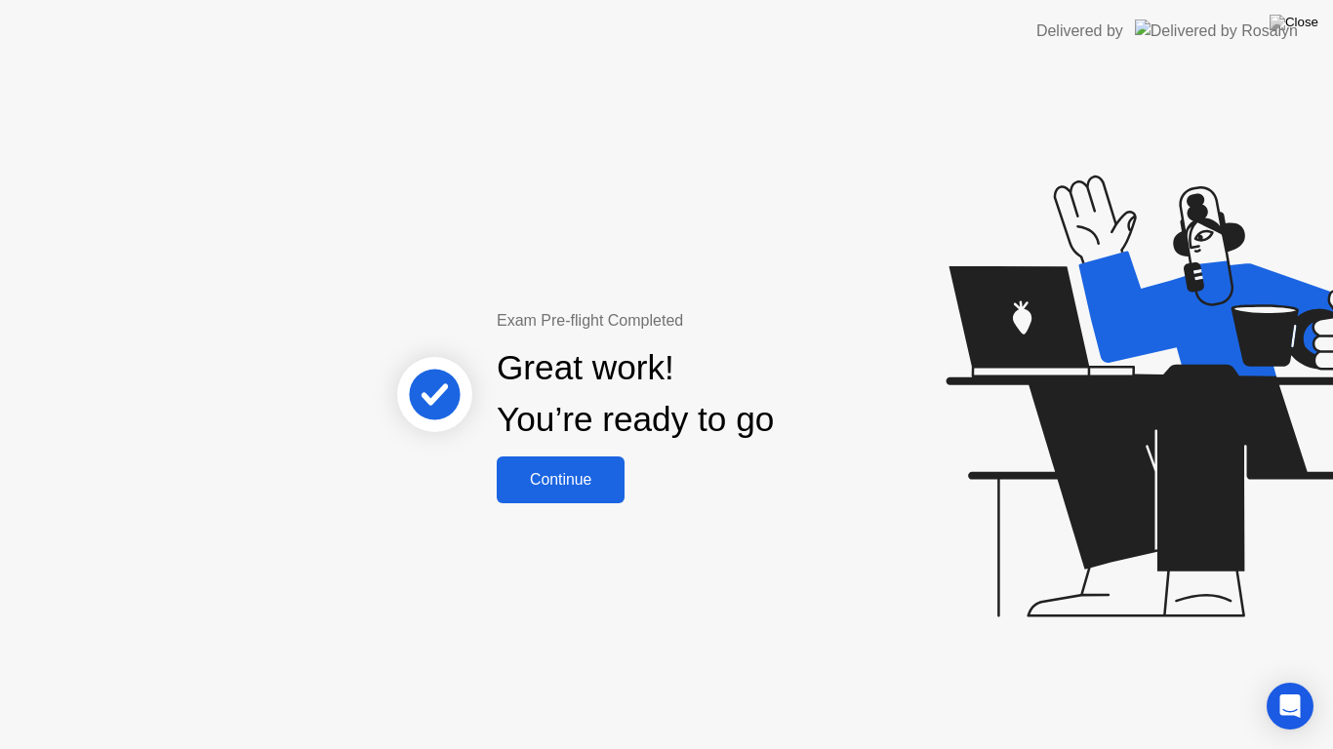
click at [578, 483] on div "Continue" at bounding box center [560, 480] width 116 height 18
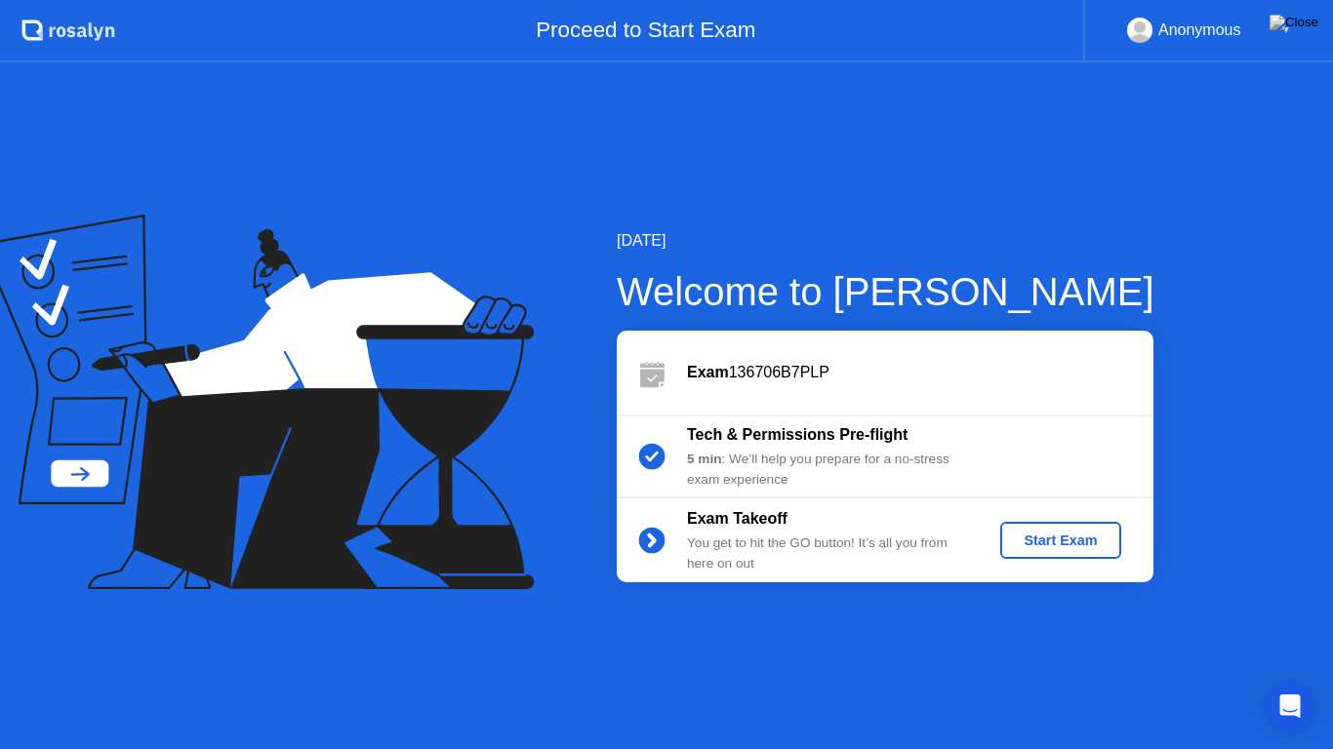
click at [1054, 543] on div "Start Exam" at bounding box center [1060, 541] width 104 height 16
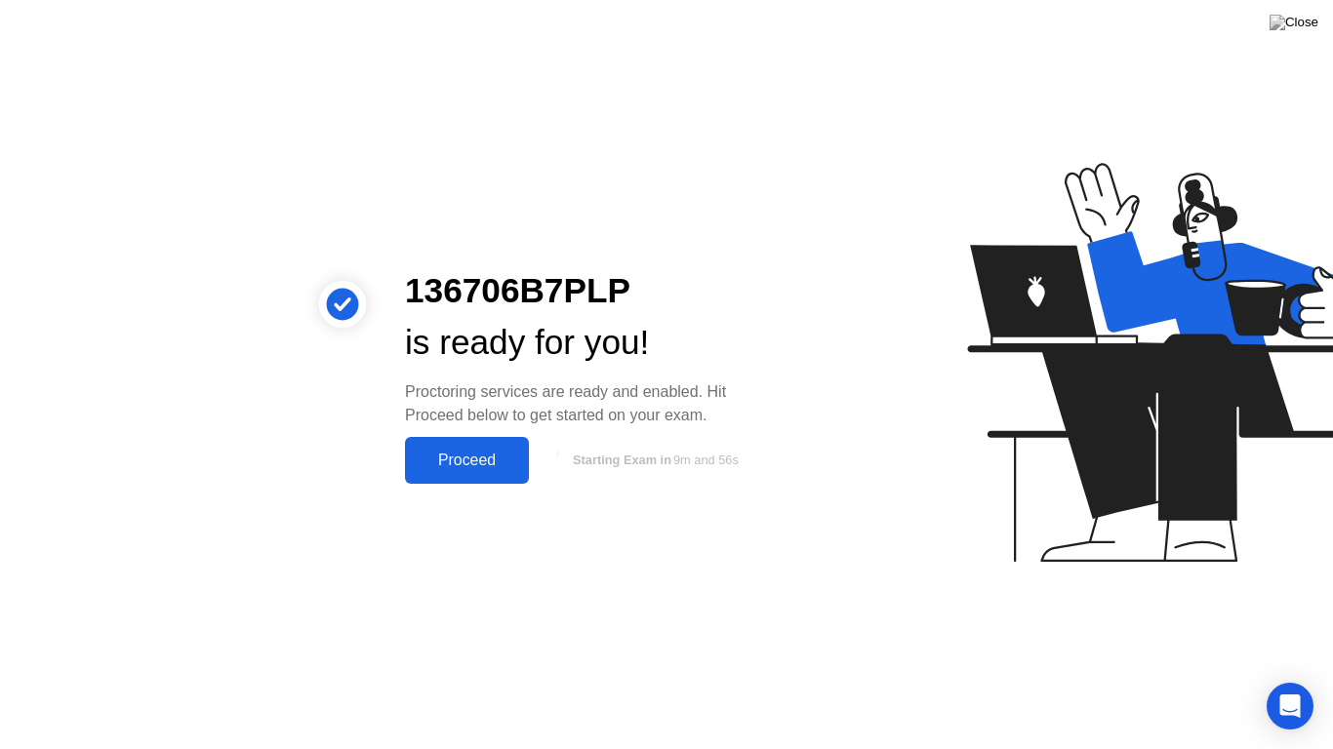
click at [453, 462] on div "Proceed" at bounding box center [467, 461] width 112 height 18
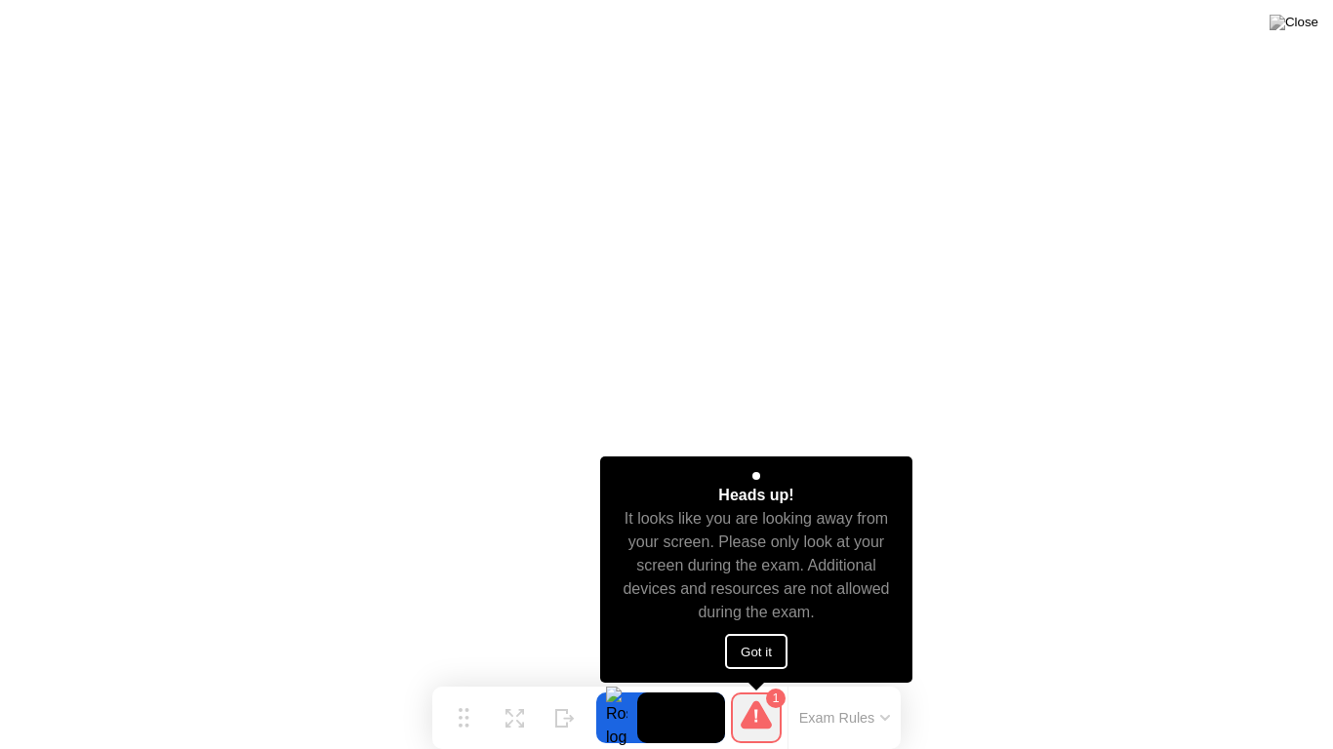
click at [755, 652] on button "Got it" at bounding box center [756, 651] width 62 height 35
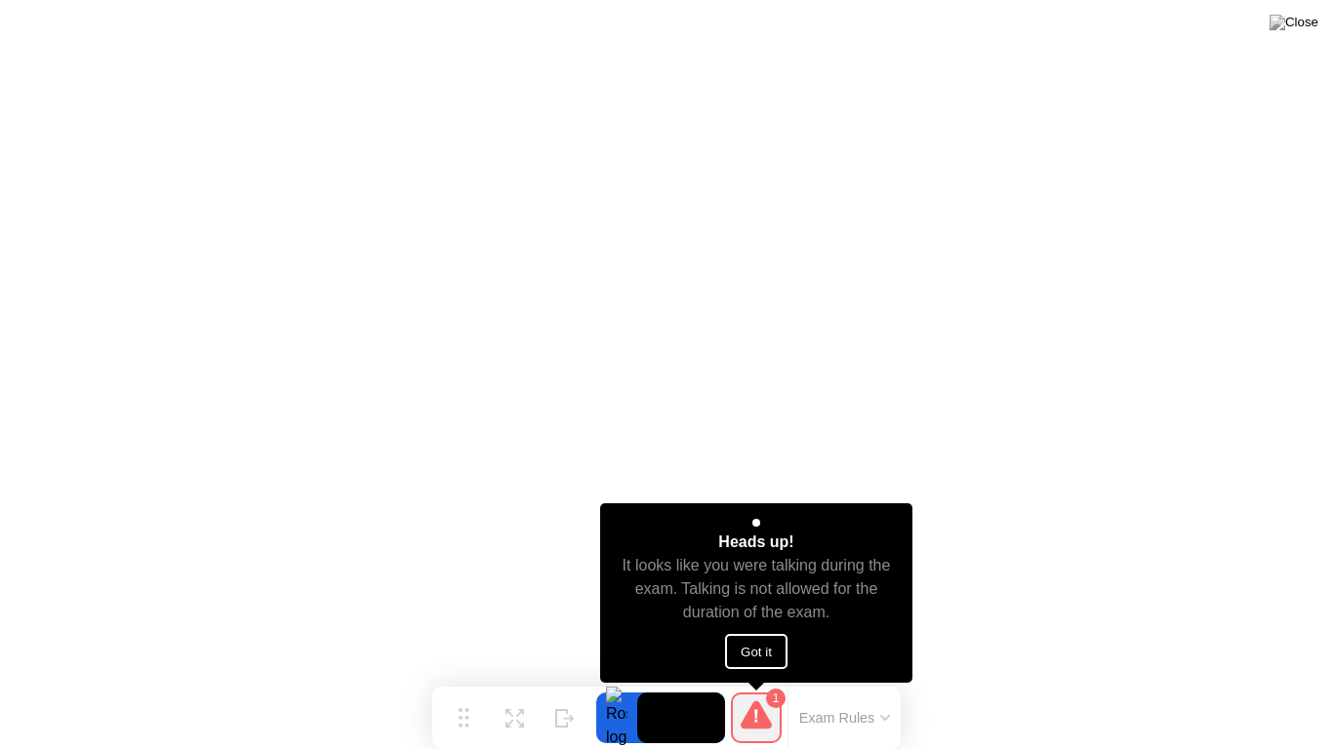
click at [762, 644] on button "Got it" at bounding box center [756, 651] width 62 height 35
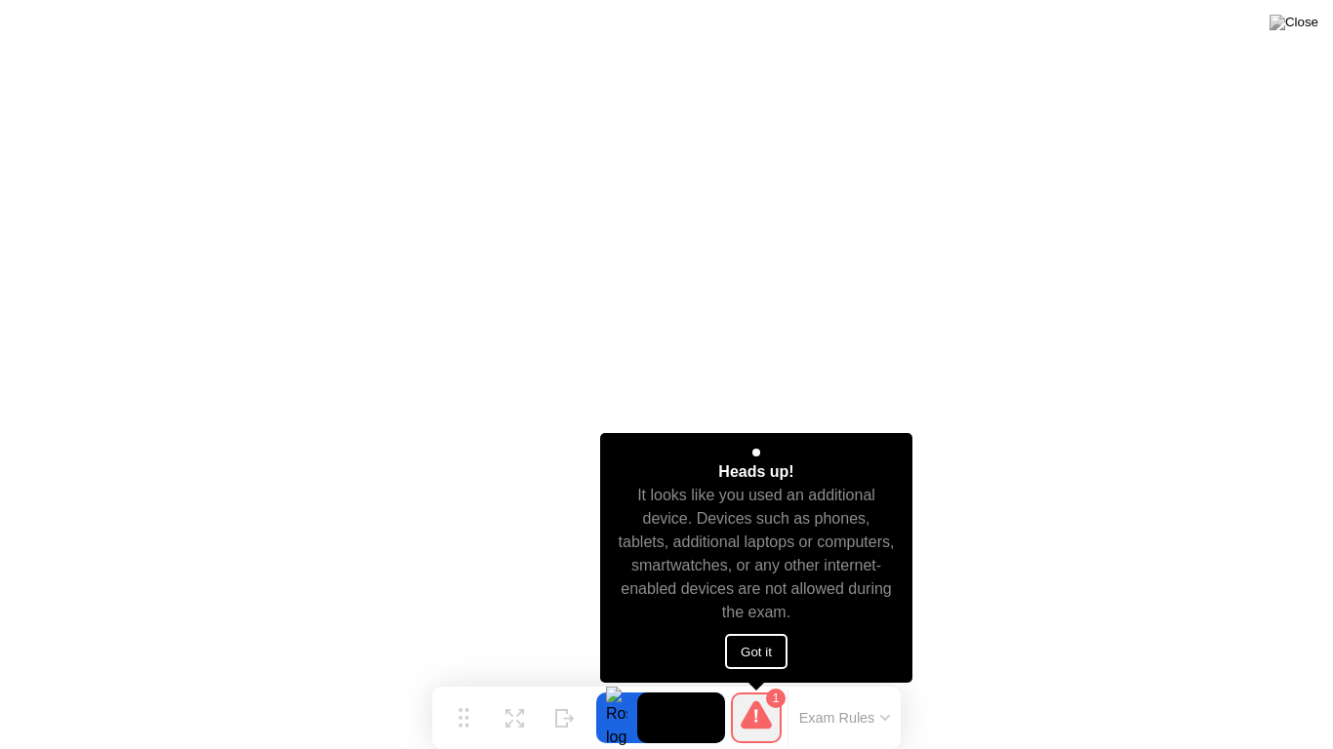
click at [761, 658] on button "Got it" at bounding box center [756, 651] width 62 height 35
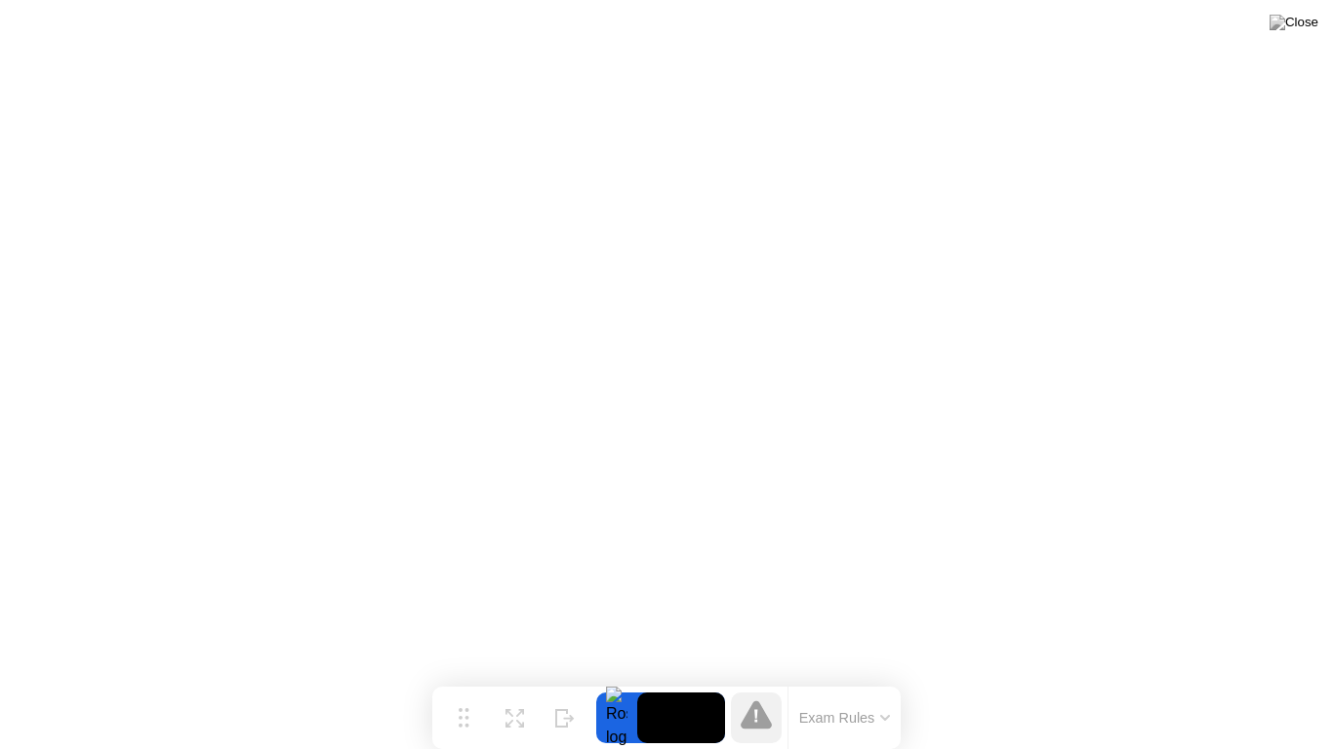
click at [888, 679] on icon at bounding box center [885, 718] width 10 height 6
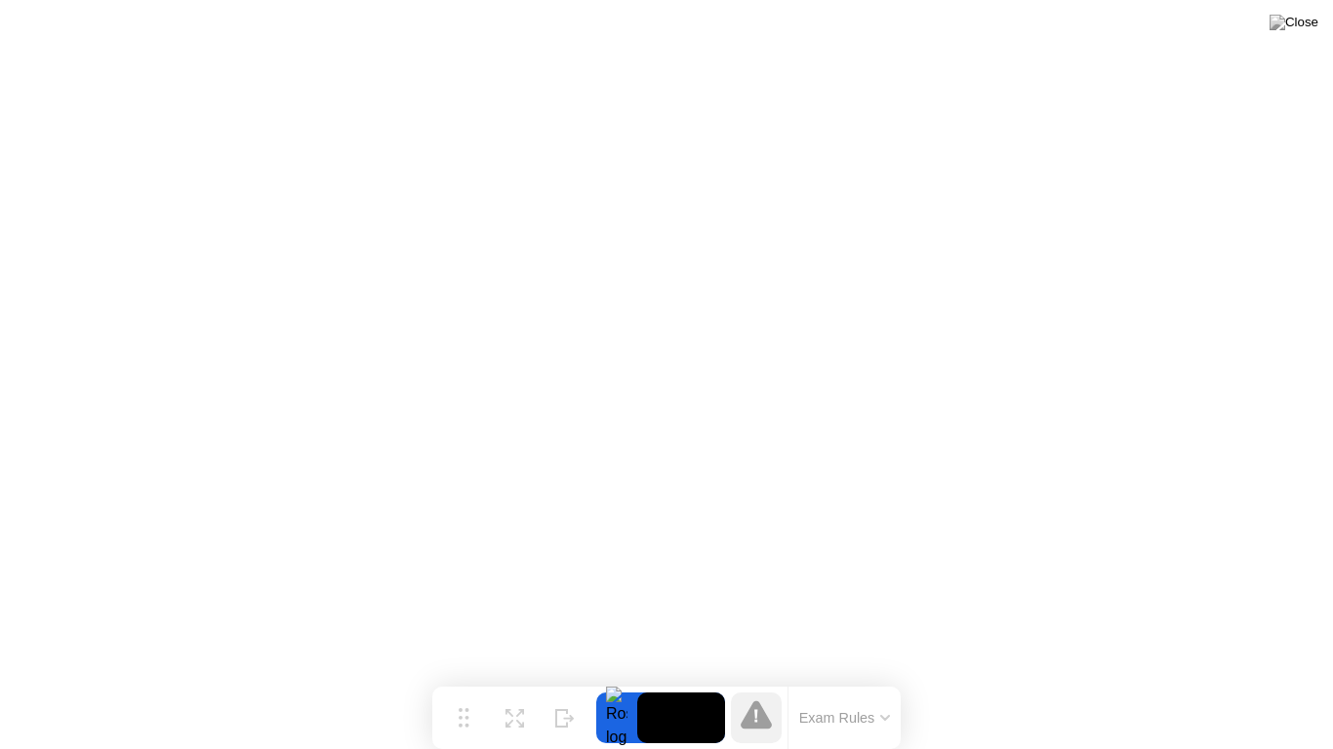
drag, startPoint x: 639, startPoint y: 723, endPoint x: 646, endPoint y: 705, distance: 18.8
click at [646, 679] on video at bounding box center [681, 718] width 88 height 51
click at [875, 679] on button "Exam Rules" at bounding box center [844, 718] width 103 height 18
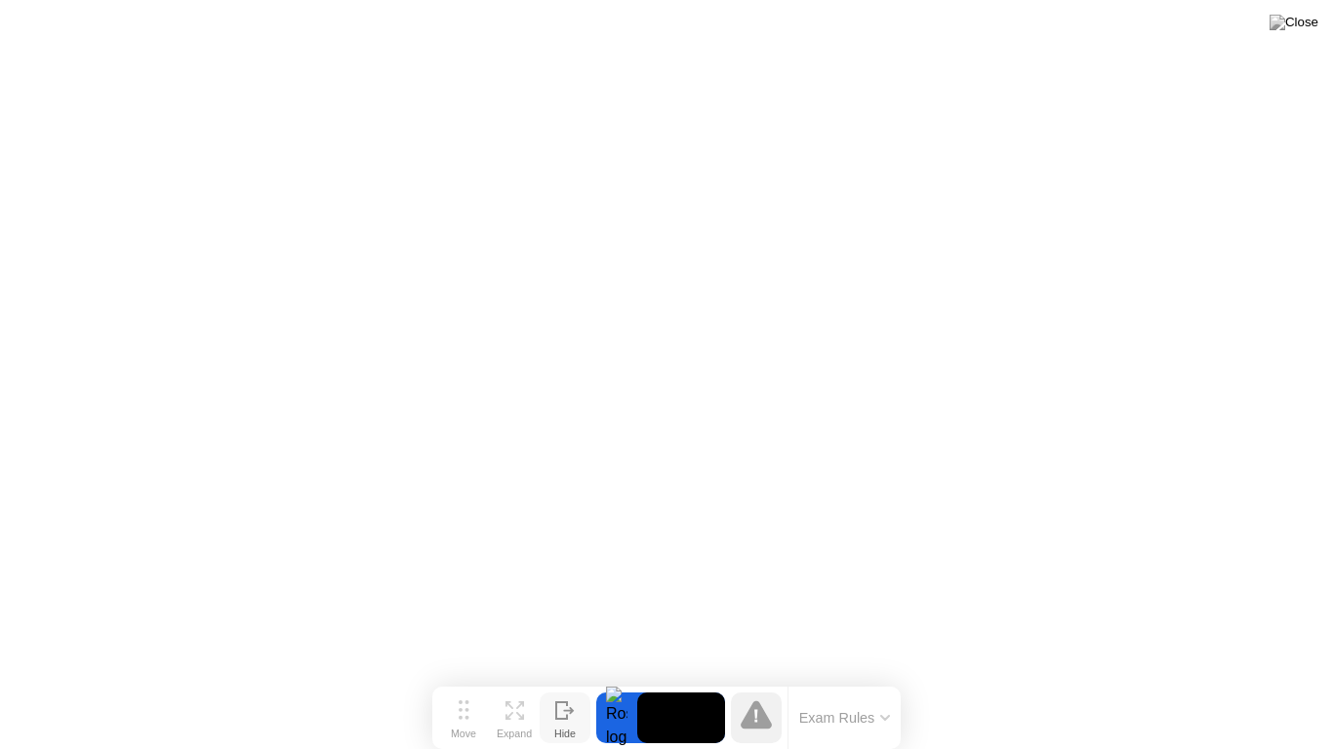
click at [563, 679] on icon at bounding box center [565, 710] width 20 height 19
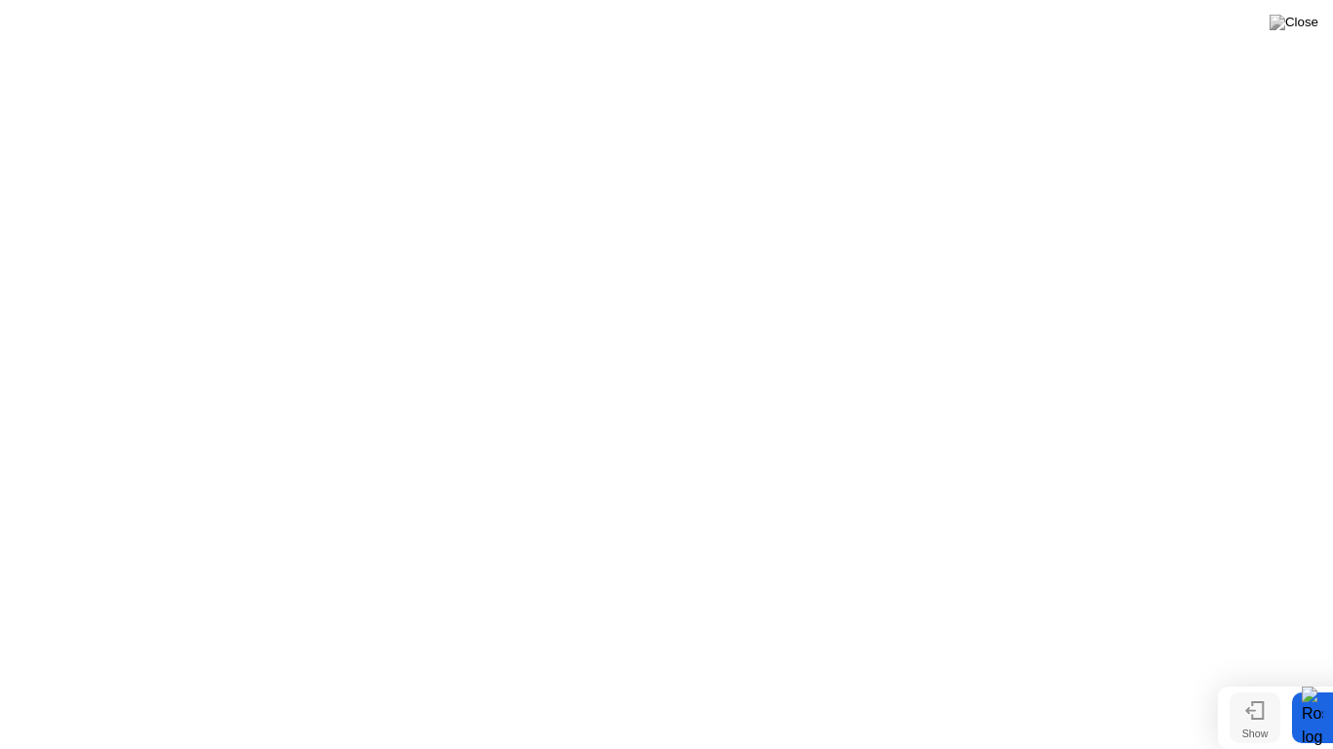
click at [1265, 679] on button "Show" at bounding box center [1254, 718] width 51 height 51
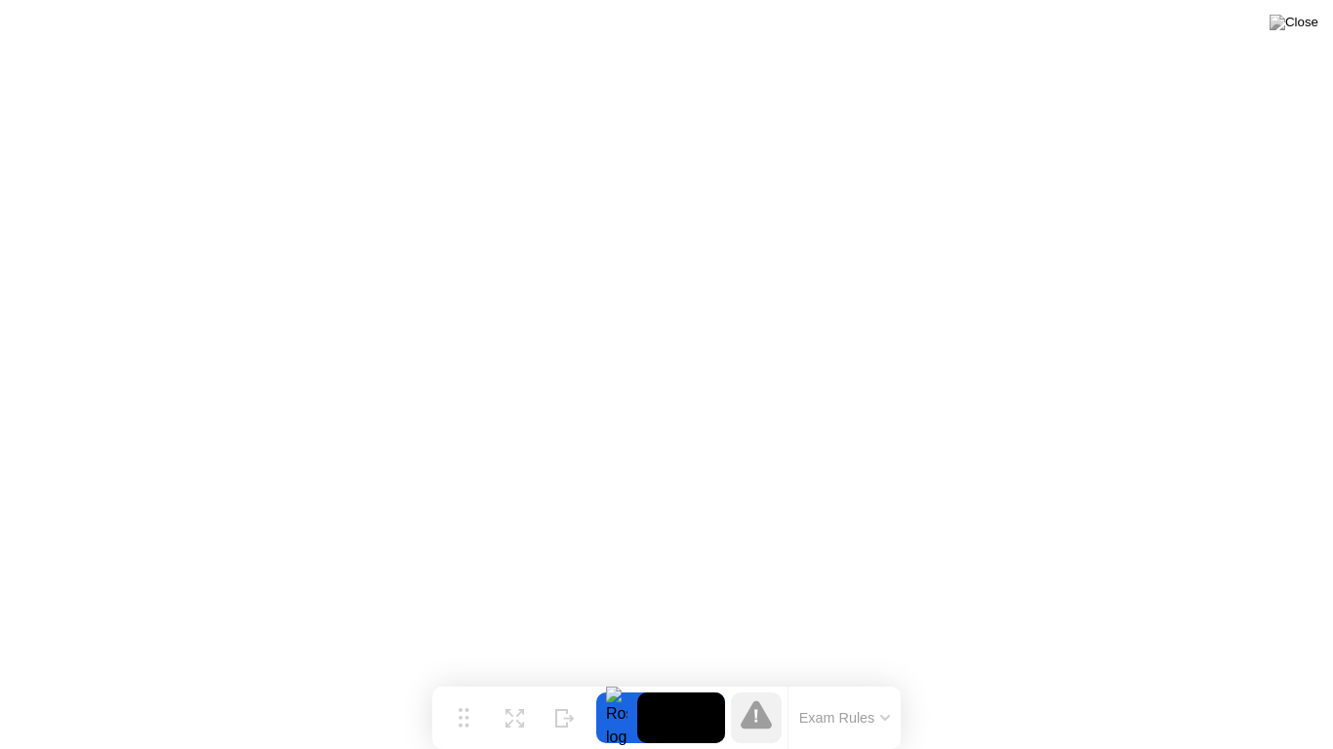
click at [660, 679] on video at bounding box center [681, 718] width 88 height 51
click at [623, 679] on div at bounding box center [616, 718] width 41 height 51
click at [572, 679] on icon at bounding box center [568, 718] width 11 height 7
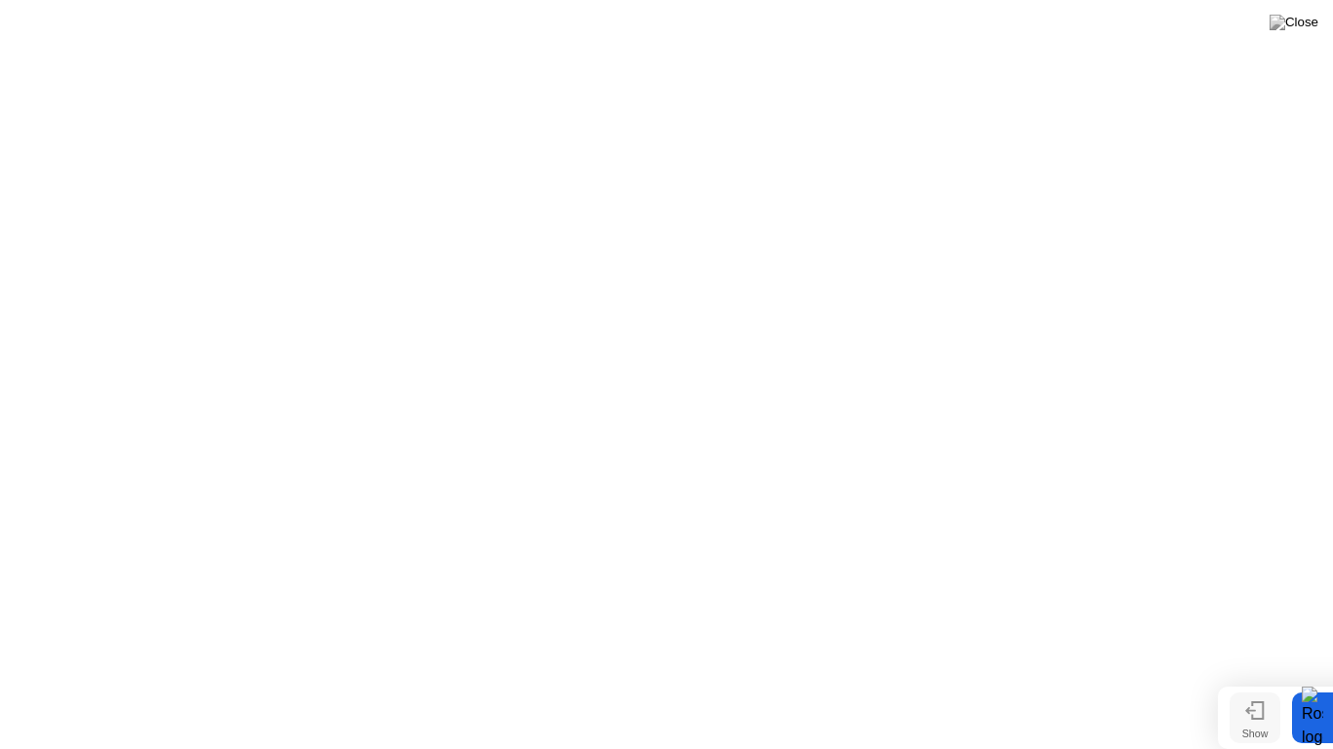
click at [1256, 679] on div "Show" at bounding box center [1255, 734] width 26 height 12
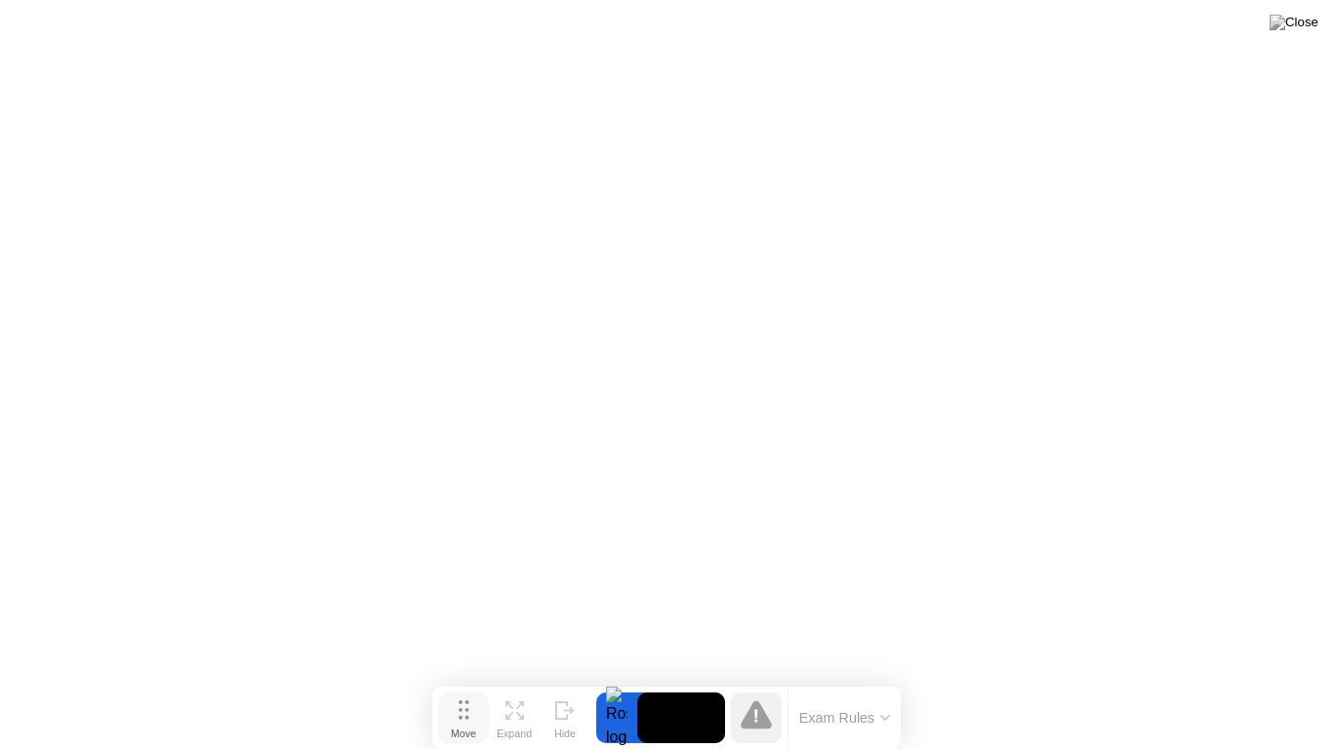
click at [466, 679] on div "Move" at bounding box center [463, 734] width 25 height 12
click at [463, 679] on icon at bounding box center [464, 710] width 11 height 20
click at [471, 679] on button "Move" at bounding box center [463, 718] width 51 height 51
click at [510, 679] on icon at bounding box center [514, 710] width 19 height 19
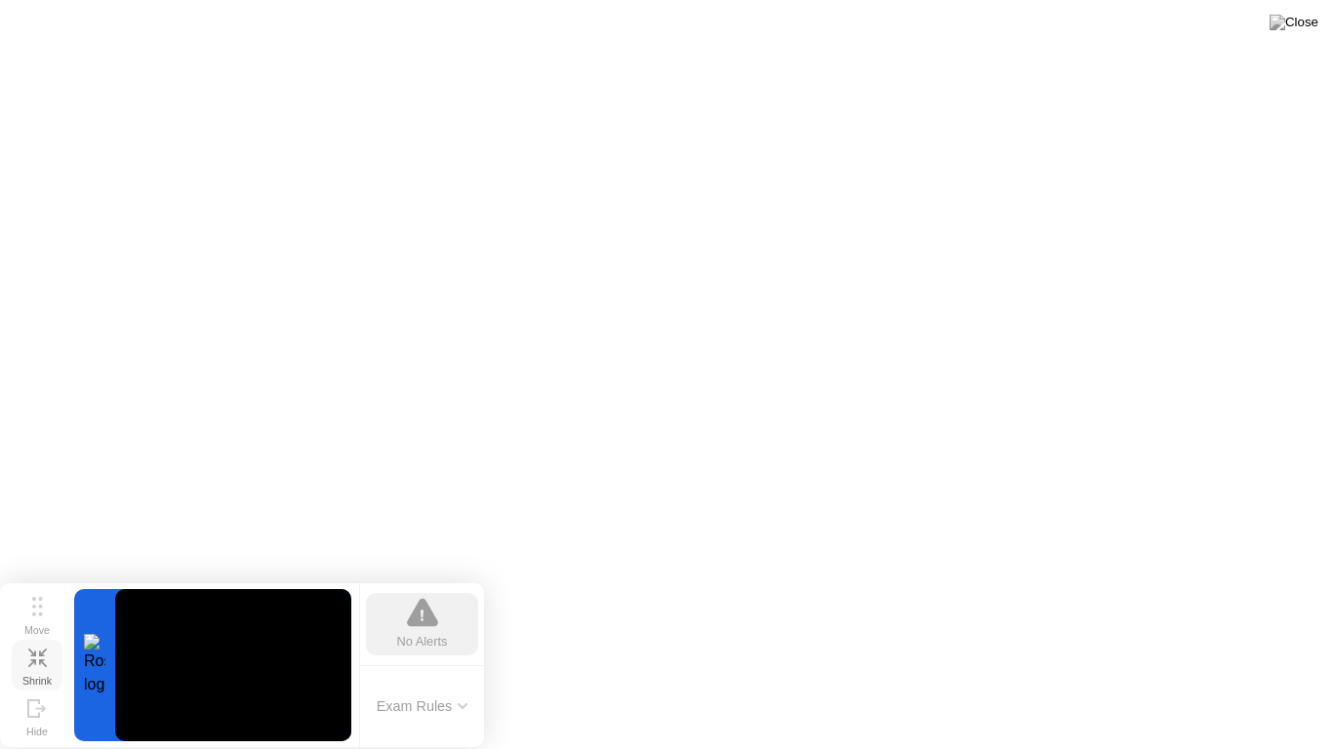
click at [272, 653] on video at bounding box center [233, 665] width 236 height 152
click at [1304, 20] on img at bounding box center [1293, 23] width 49 height 16
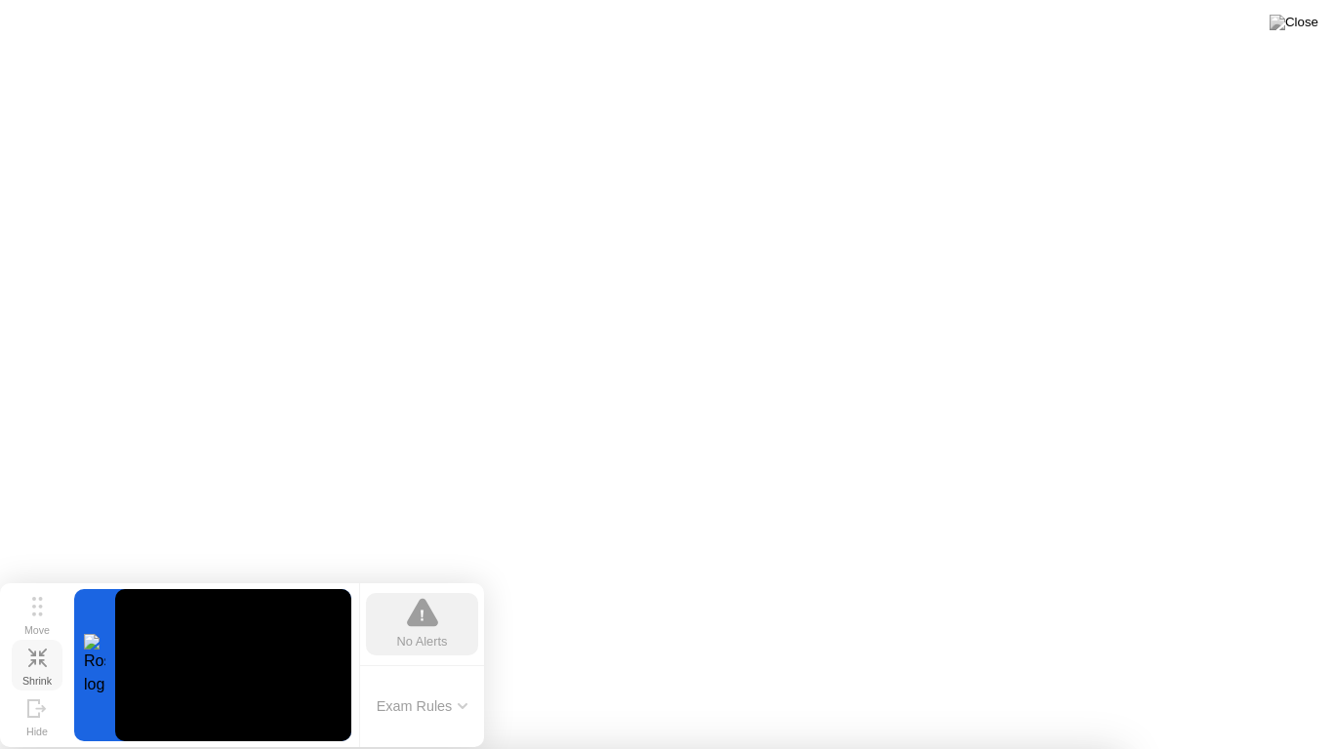
click at [1300, 19] on img at bounding box center [1293, 23] width 49 height 16
